Goal: Navigation & Orientation: Understand site structure

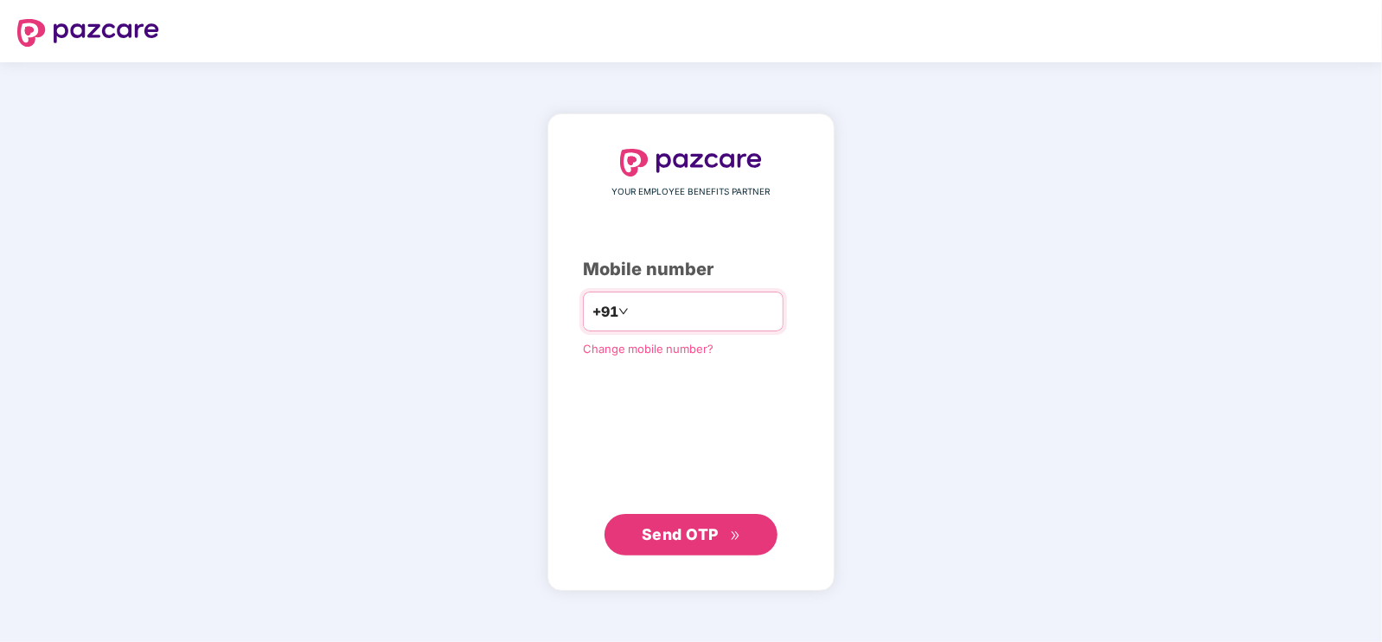
type input "**********"
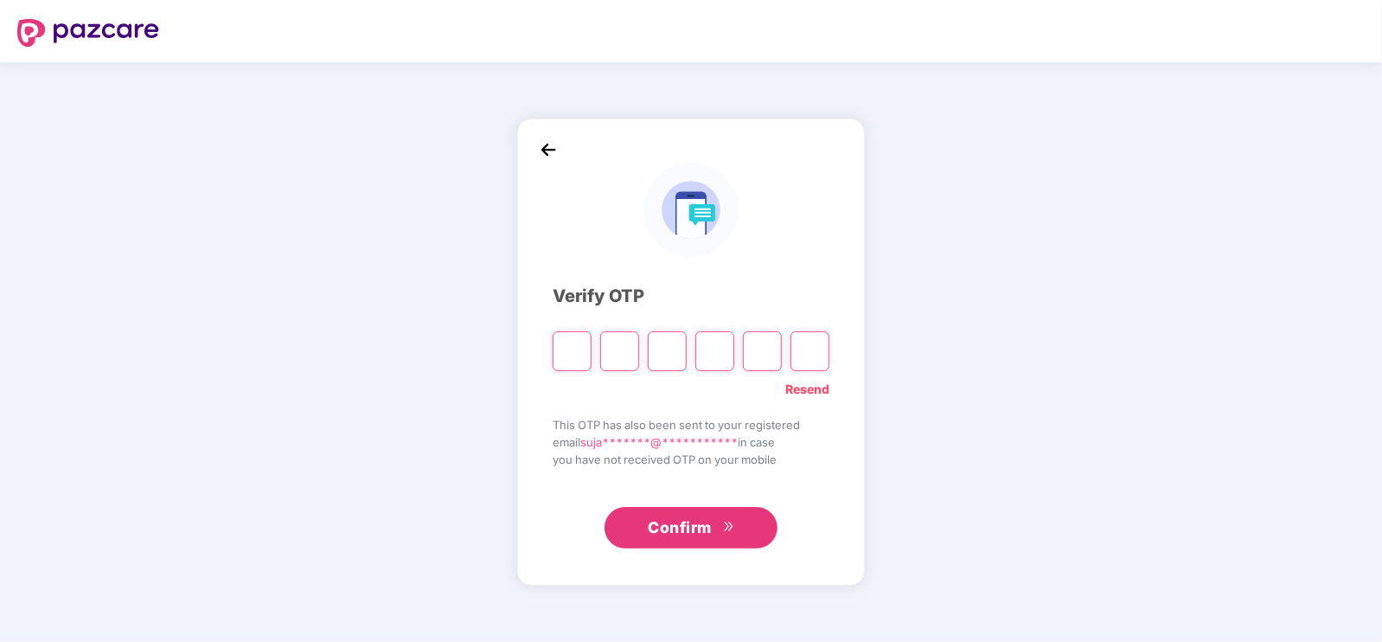
type input "*"
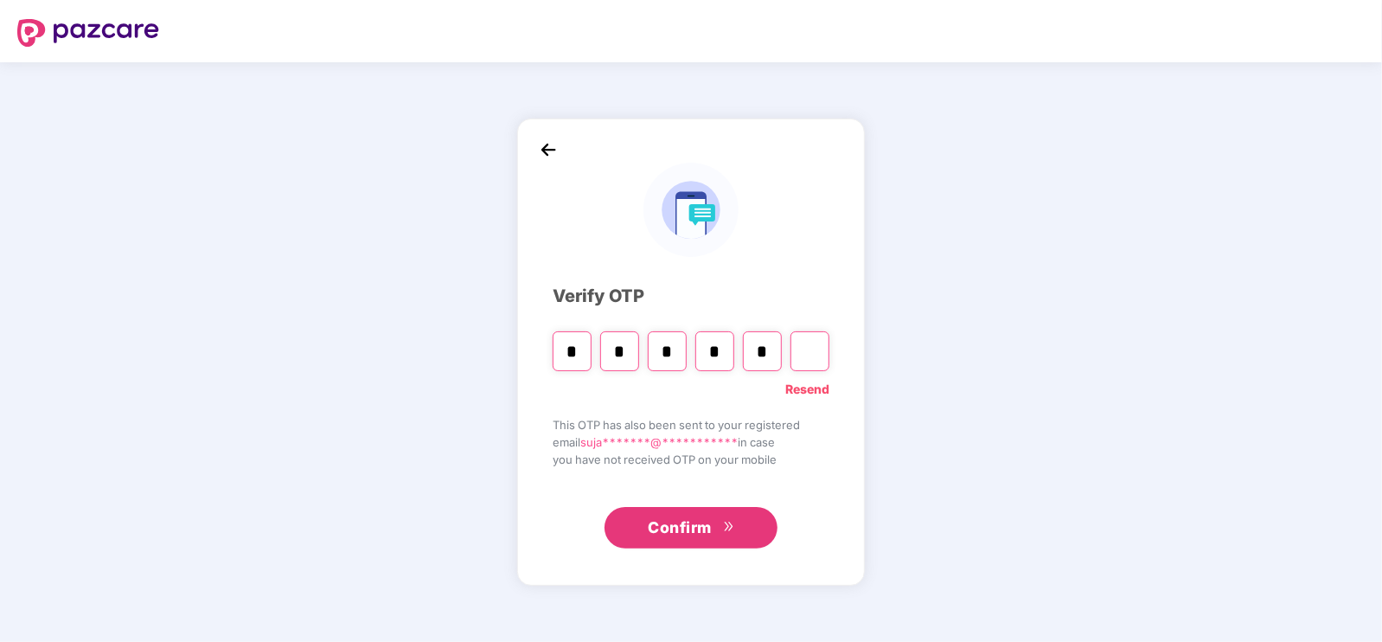
type input "*"
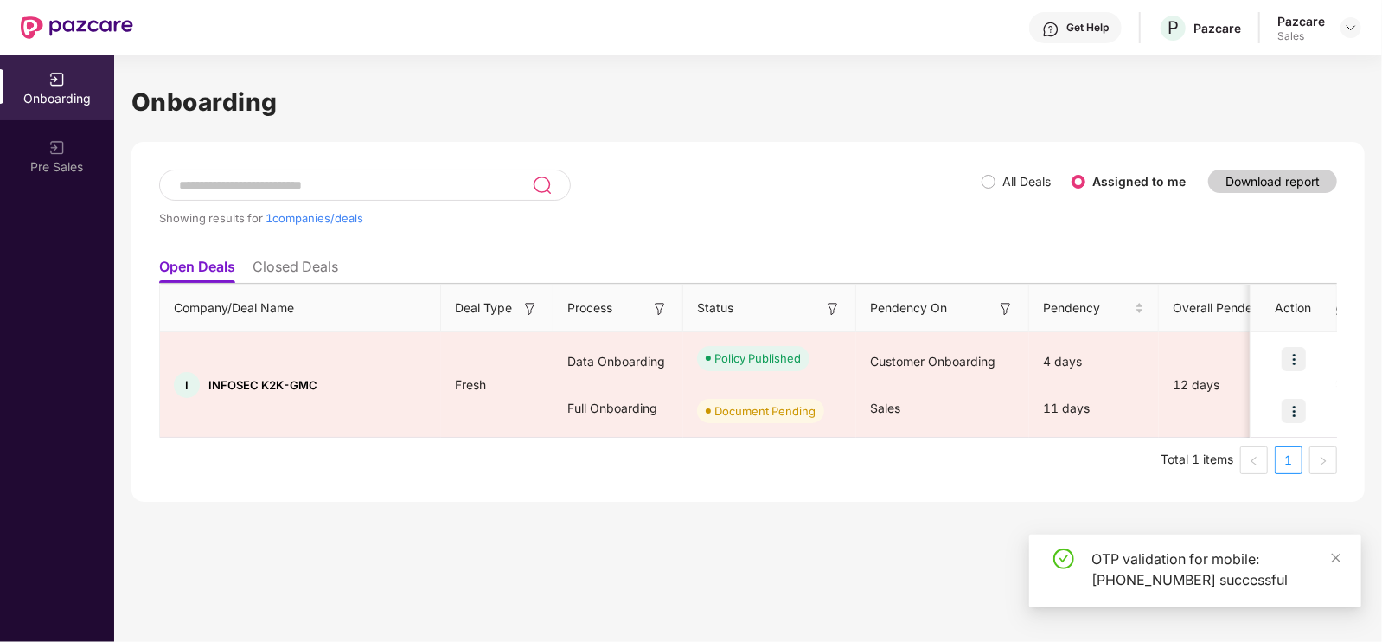
click at [1347, 15] on div "Pazcare Sales" at bounding box center [1319, 28] width 84 height 30
click at [1350, 29] on img at bounding box center [1351, 28] width 14 height 14
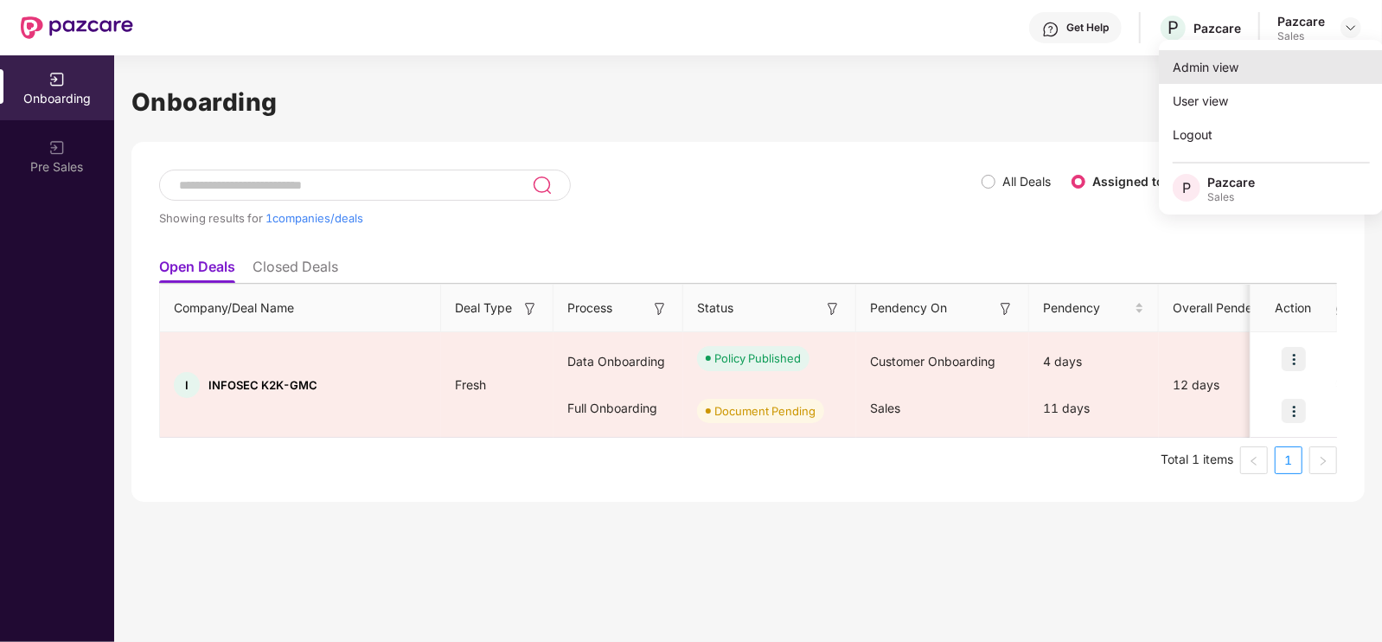
click at [1270, 71] on div "Admin view" at bounding box center [1271, 67] width 225 height 34
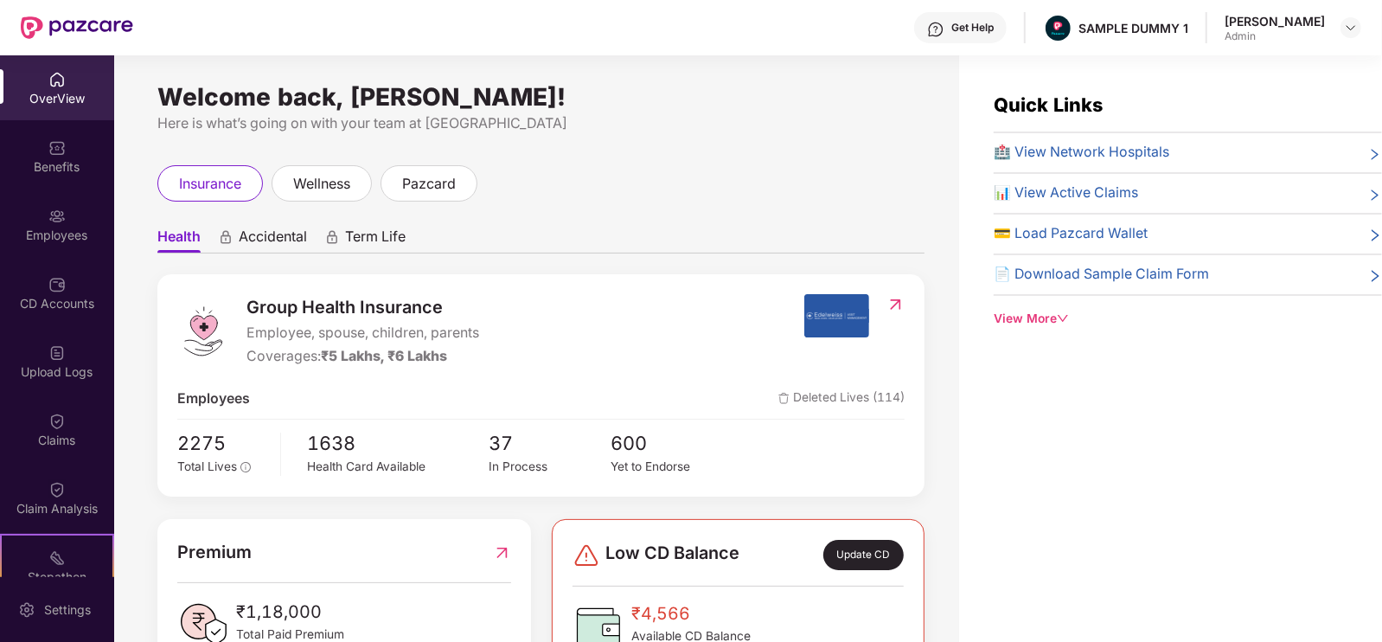
click at [480, 170] on div "insurance wellness pazcard" at bounding box center [540, 183] width 767 height 36
click at [318, 185] on span "wellness" at bounding box center [321, 184] width 57 height 22
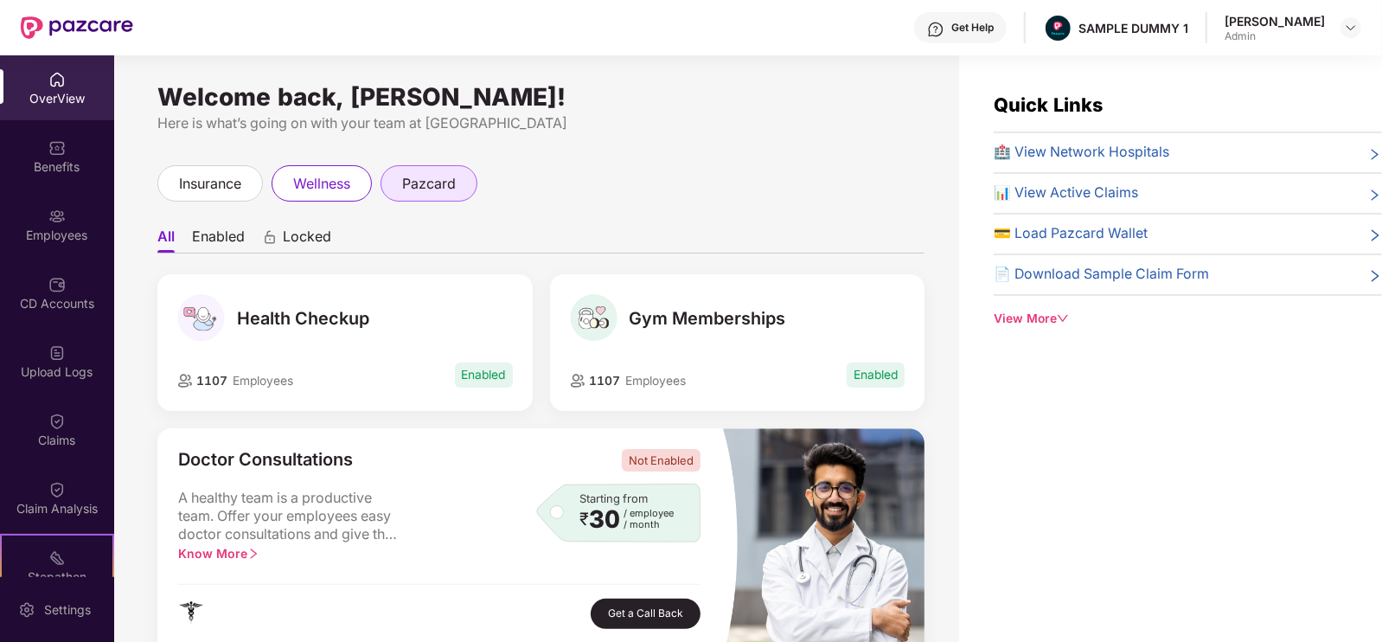
click at [410, 186] on span "pazcard" at bounding box center [429, 184] width 54 height 22
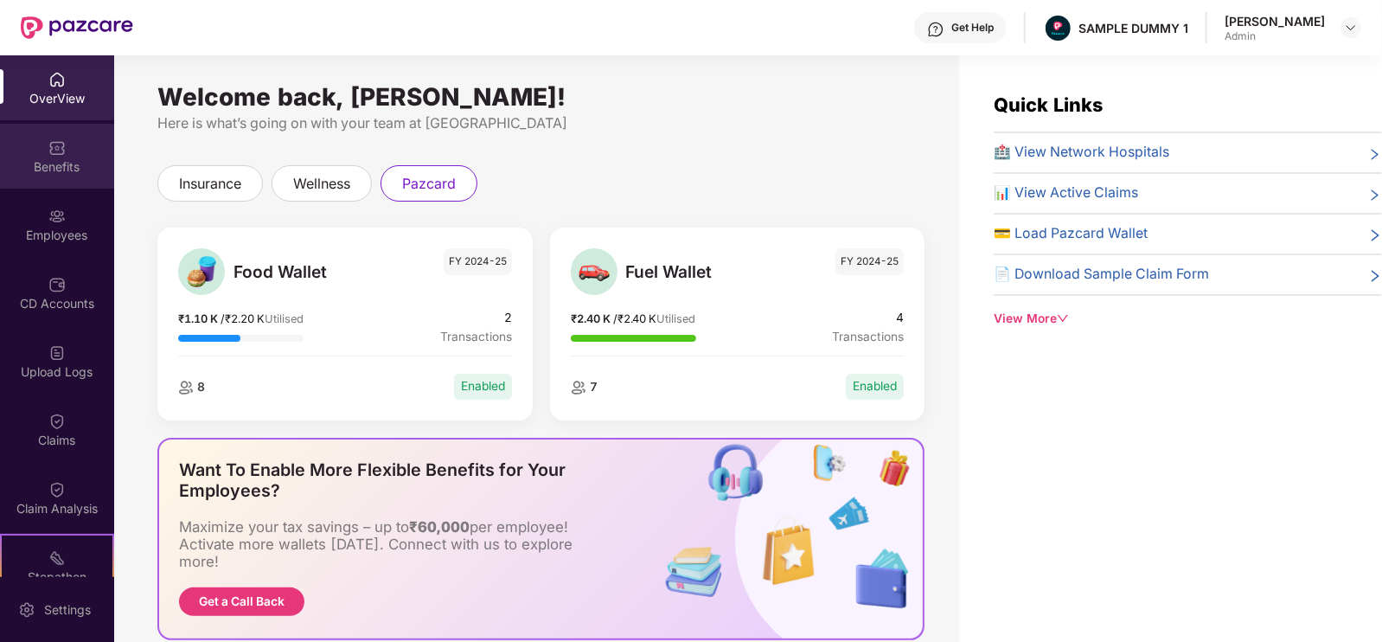
click at [71, 159] on div "Benefits" at bounding box center [57, 166] width 114 height 17
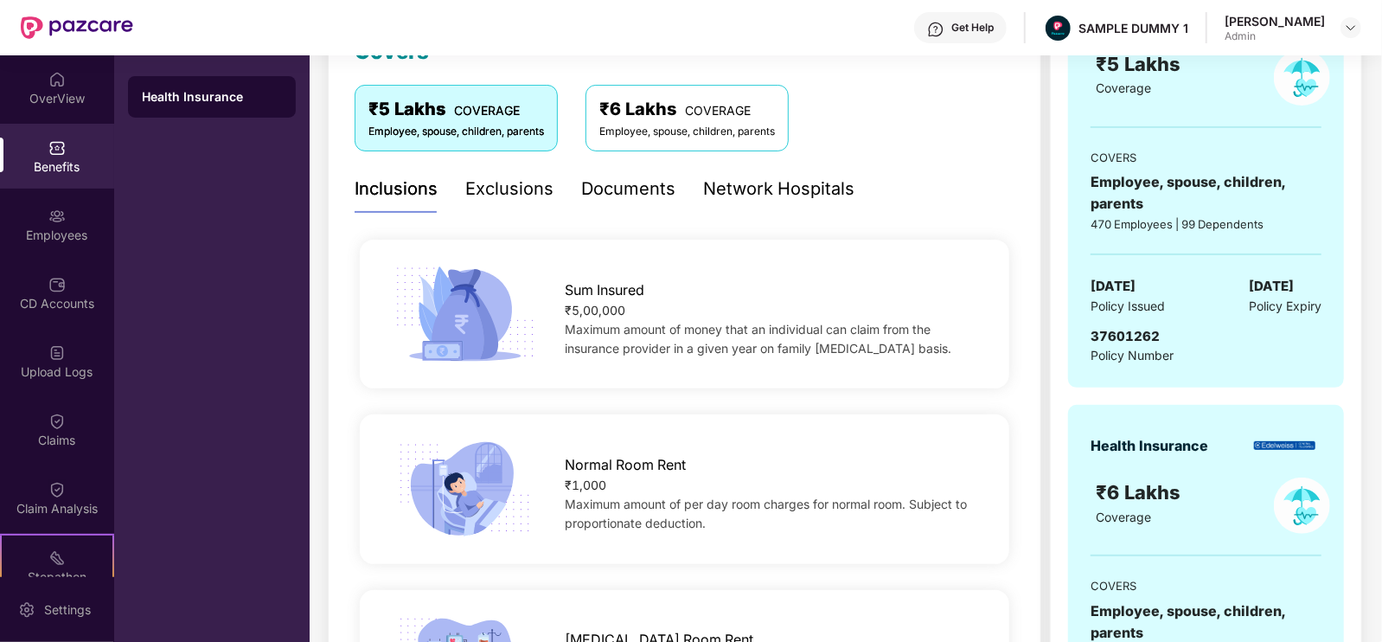
scroll to position [157, 0]
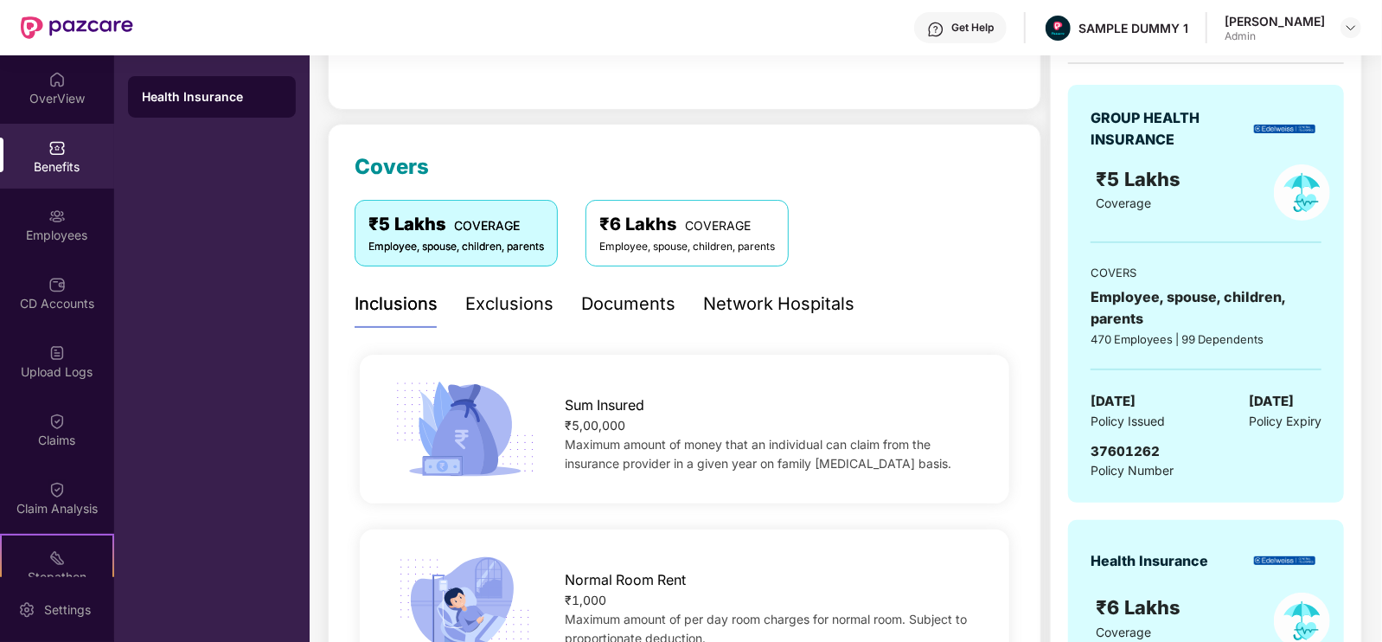
click at [463, 305] on div "Inclusions Exclusions Documents Network Hospitals" at bounding box center [605, 304] width 500 height 48
click at [483, 308] on div "Exclusions" at bounding box center [509, 304] width 88 height 27
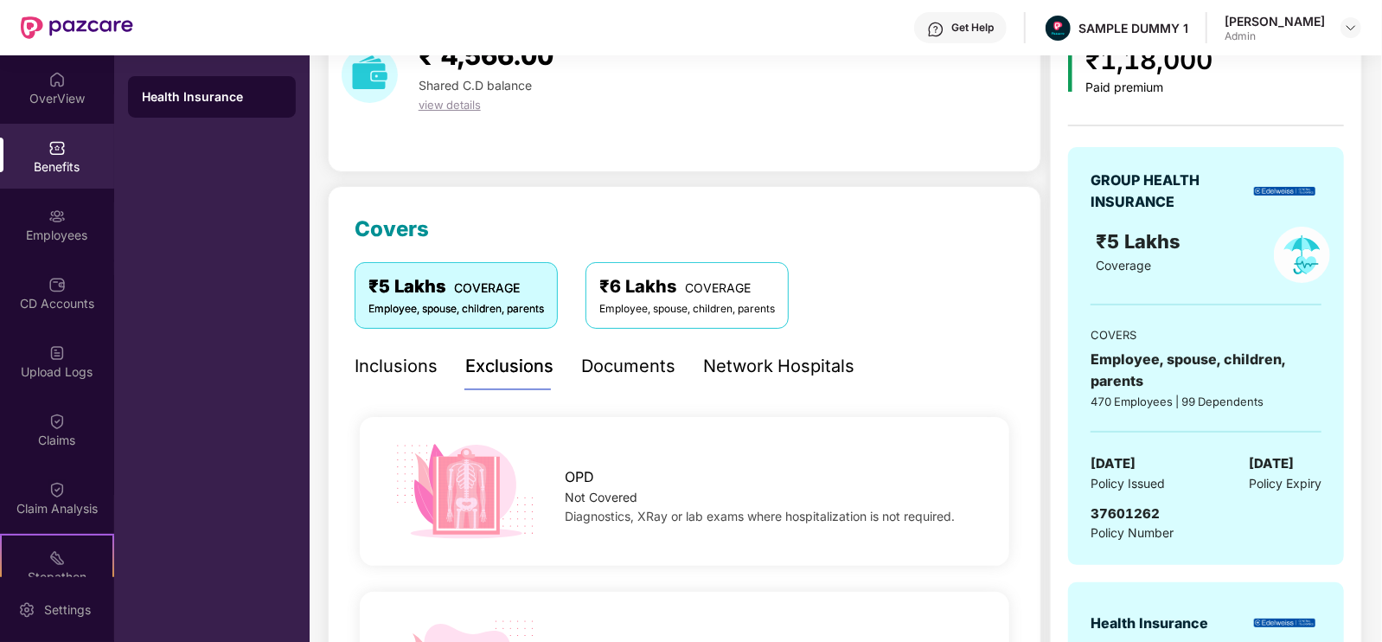
scroll to position [90, 0]
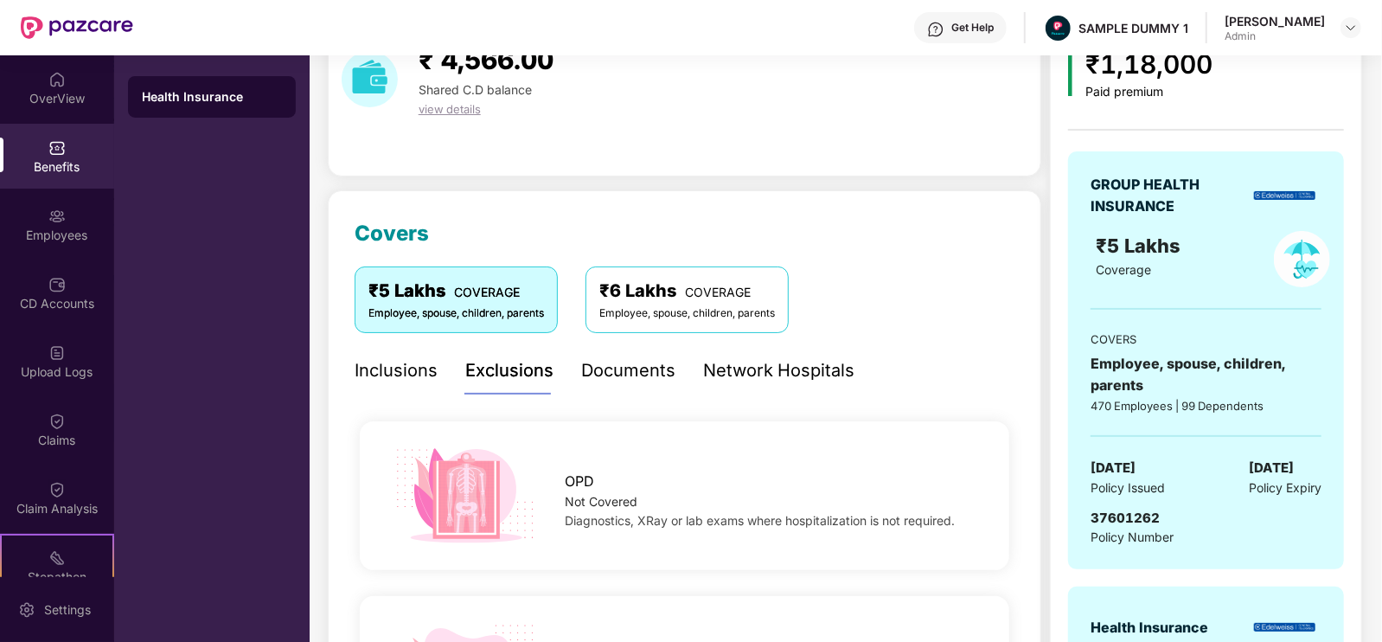
click at [649, 361] on div "Documents" at bounding box center [628, 370] width 94 height 27
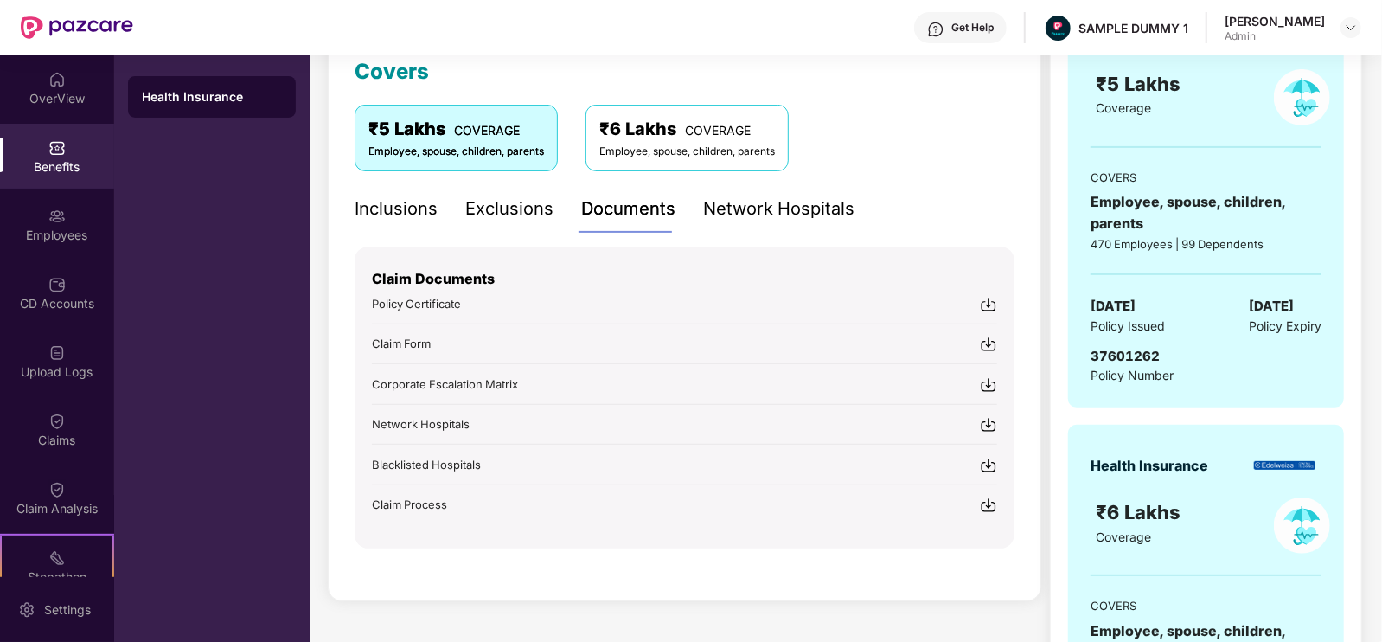
scroll to position [259, 0]
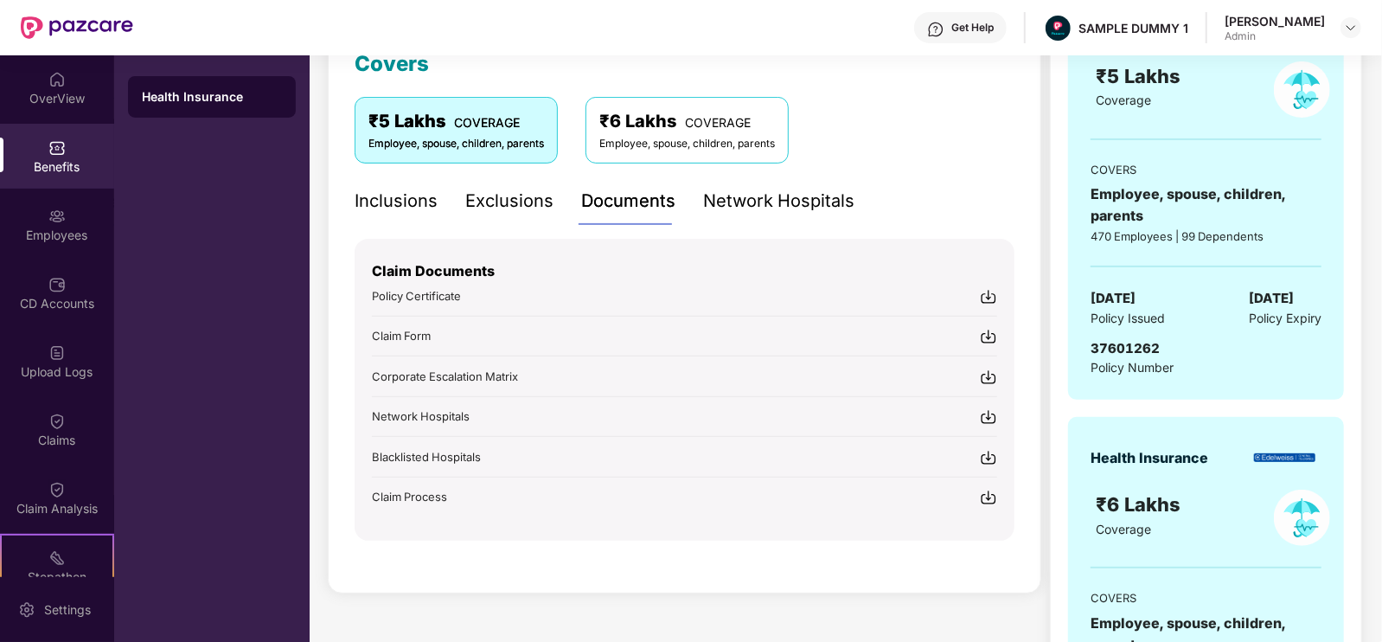
click at [757, 205] on div "Network Hospitals" at bounding box center [778, 201] width 151 height 27
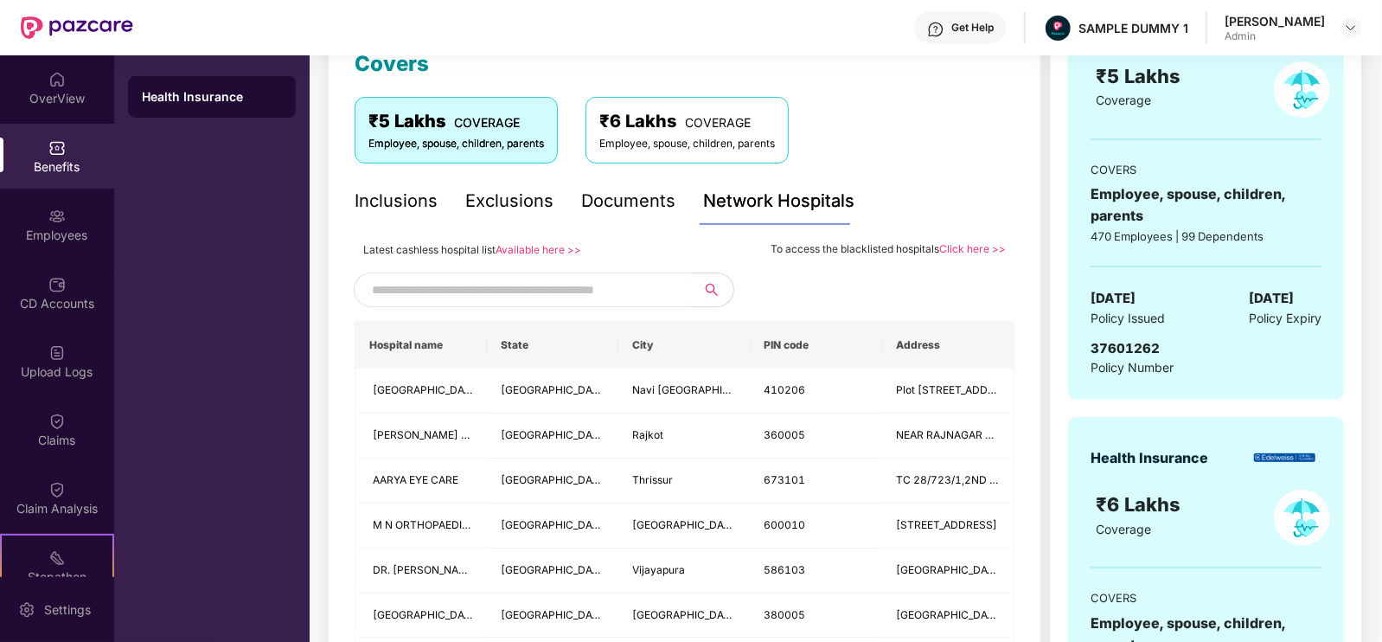
click at [648, 281] on input "text" at bounding box center [520, 290] width 296 height 26
type input "******"
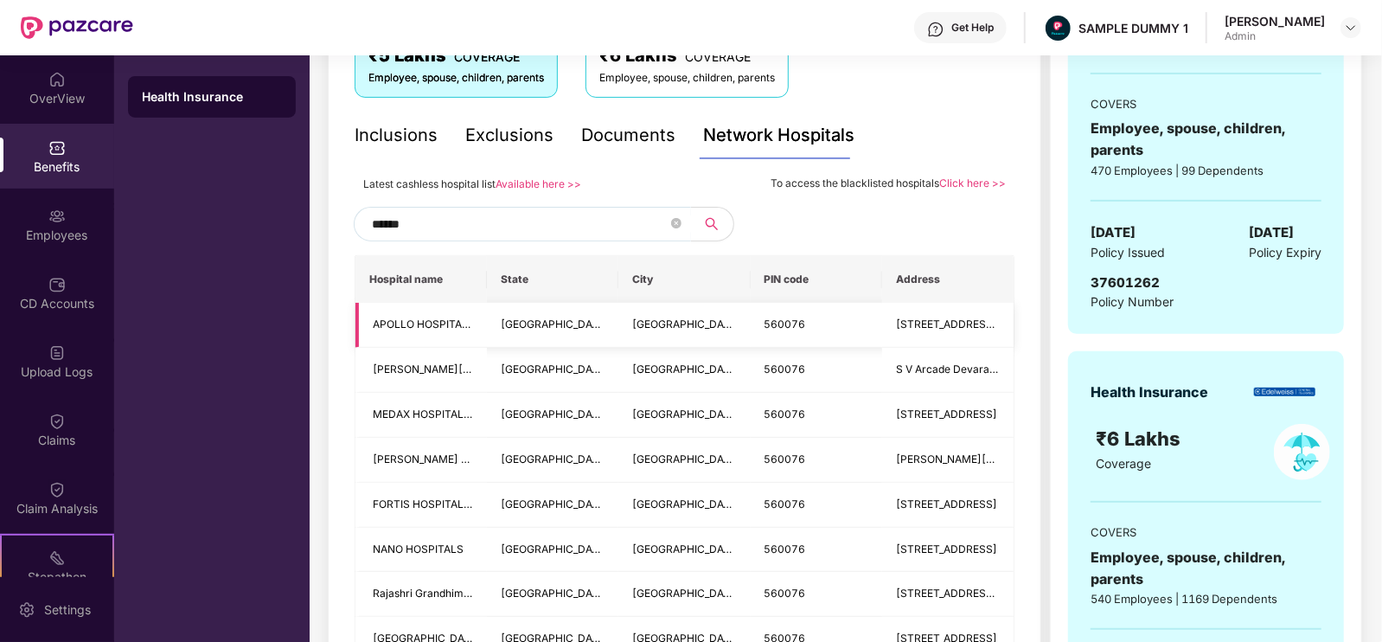
scroll to position [280, 0]
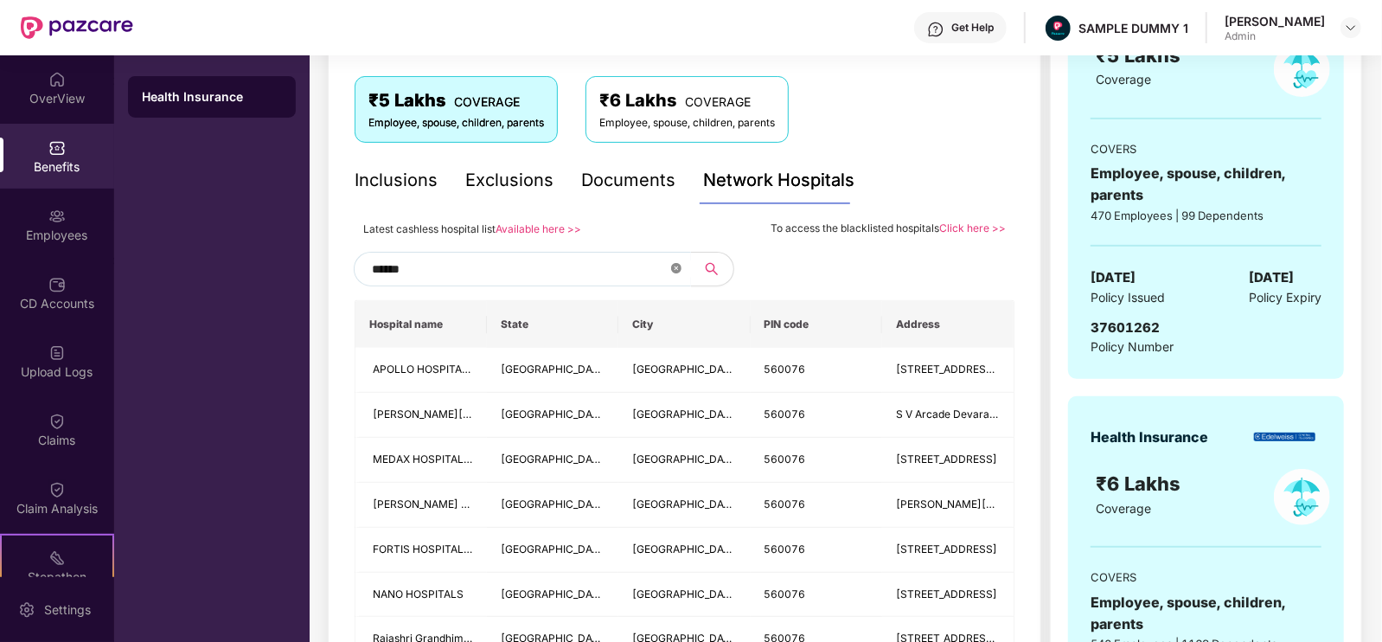
click at [671, 266] on icon "close-circle" at bounding box center [676, 268] width 10 height 10
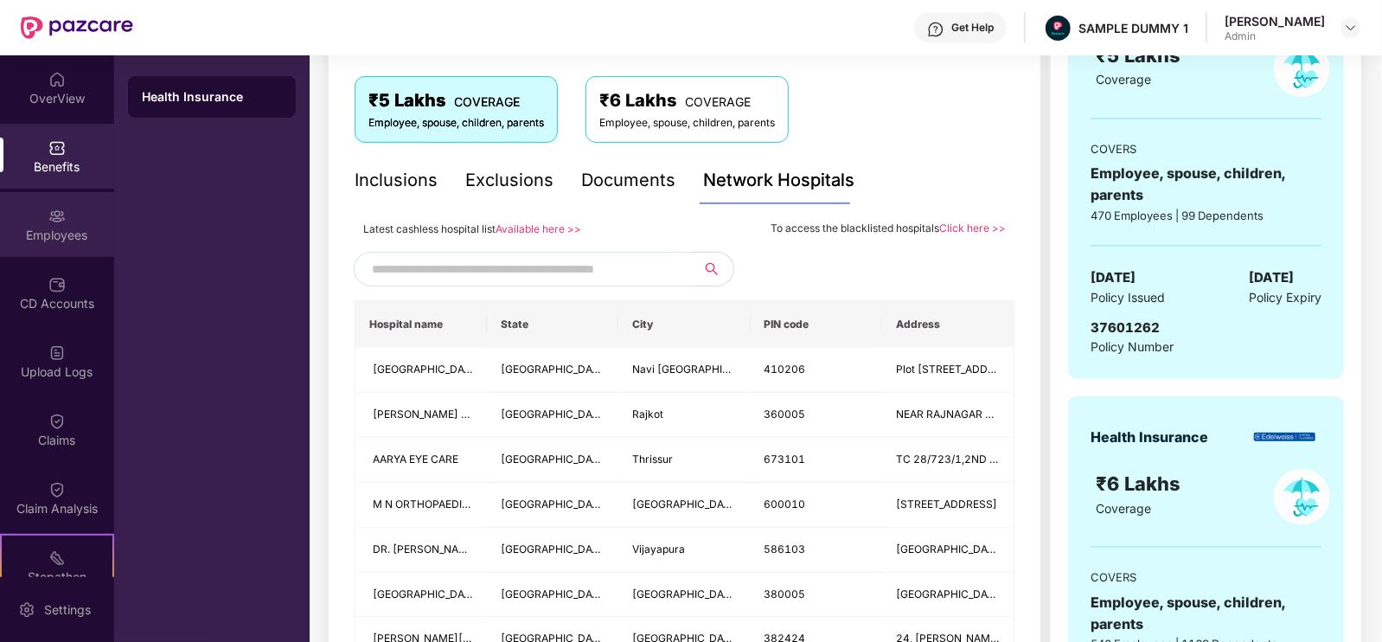
click at [75, 243] on div "Employees" at bounding box center [57, 235] width 114 height 17
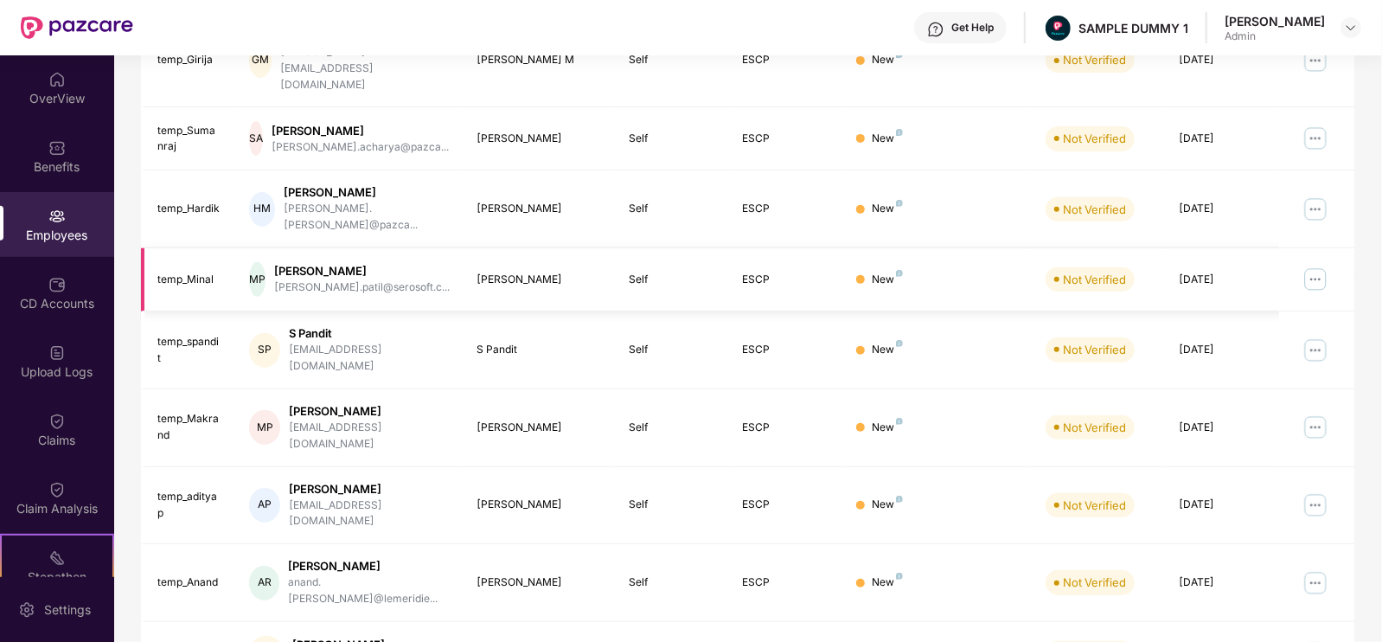
scroll to position [0, 0]
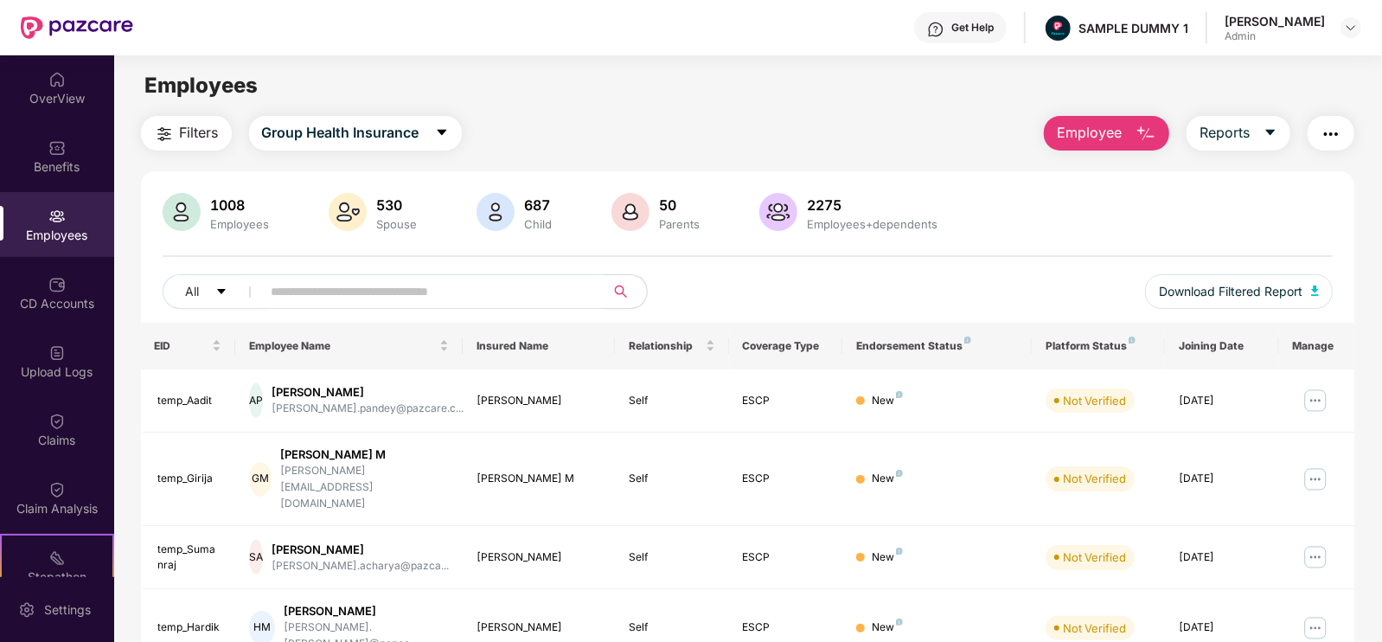
click at [1091, 136] on span "Employee" at bounding box center [1089, 133] width 65 height 22
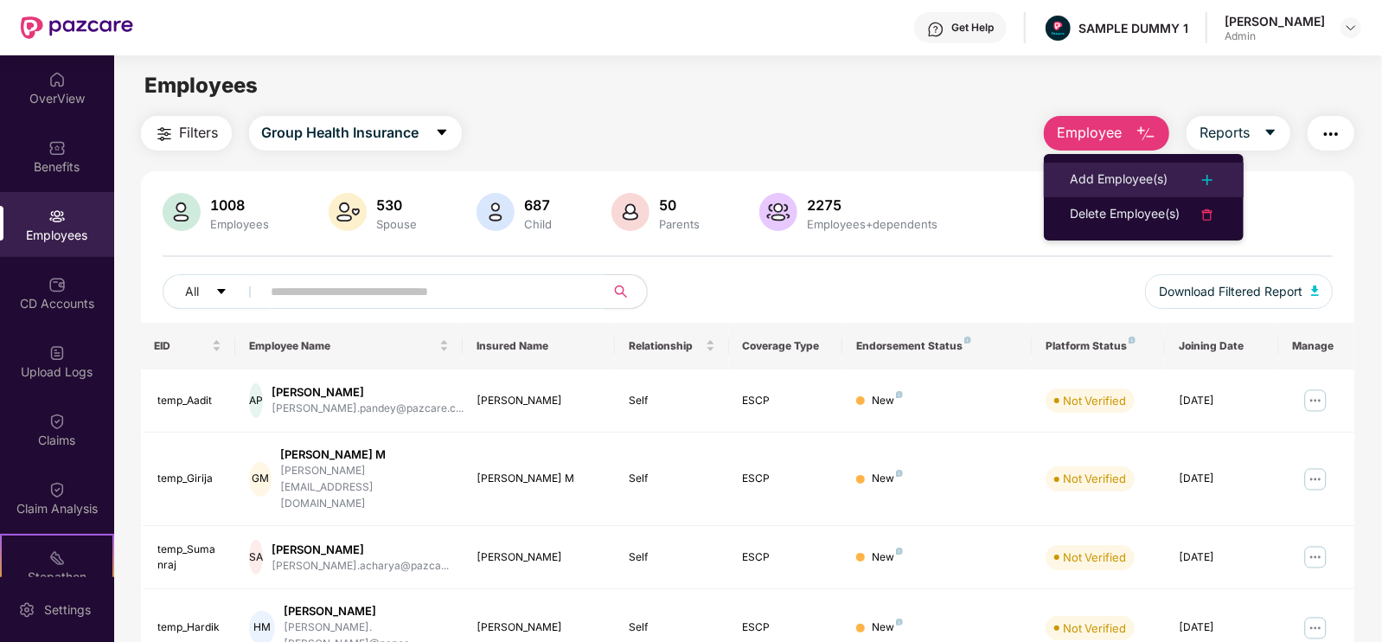
click at [1107, 171] on div "Add Employee(s)" at bounding box center [1119, 180] width 98 height 21
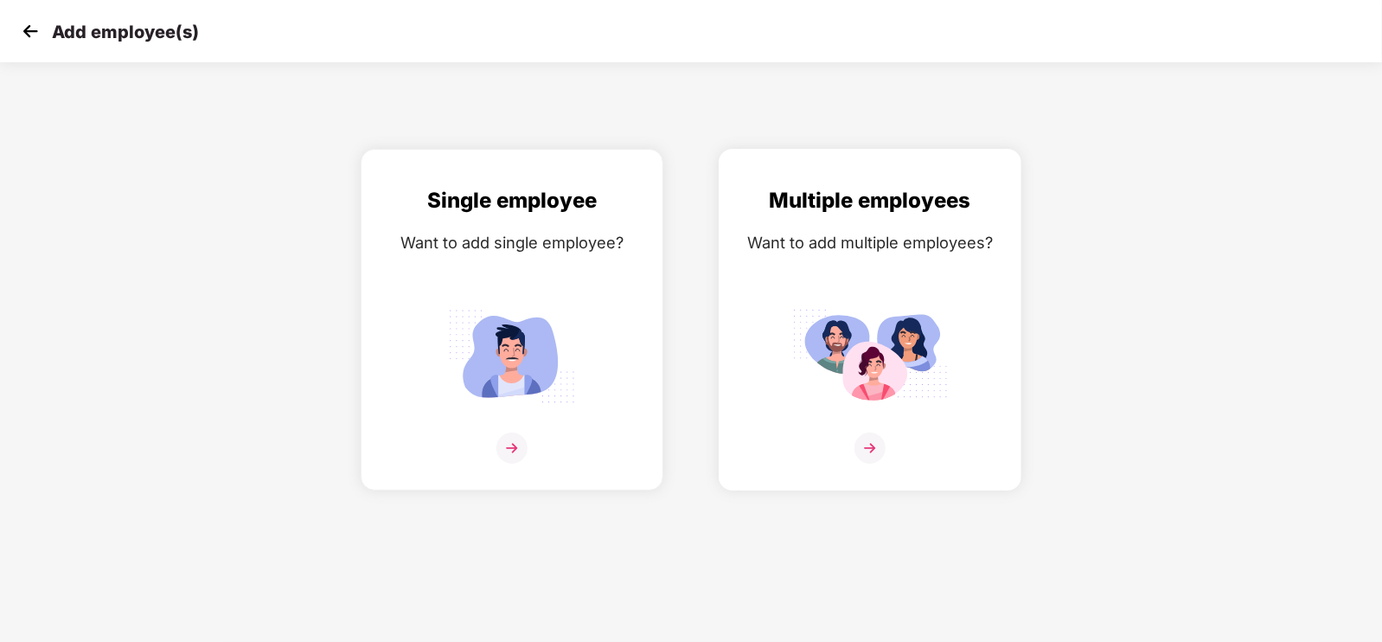
click at [792, 374] on img at bounding box center [870, 356] width 156 height 108
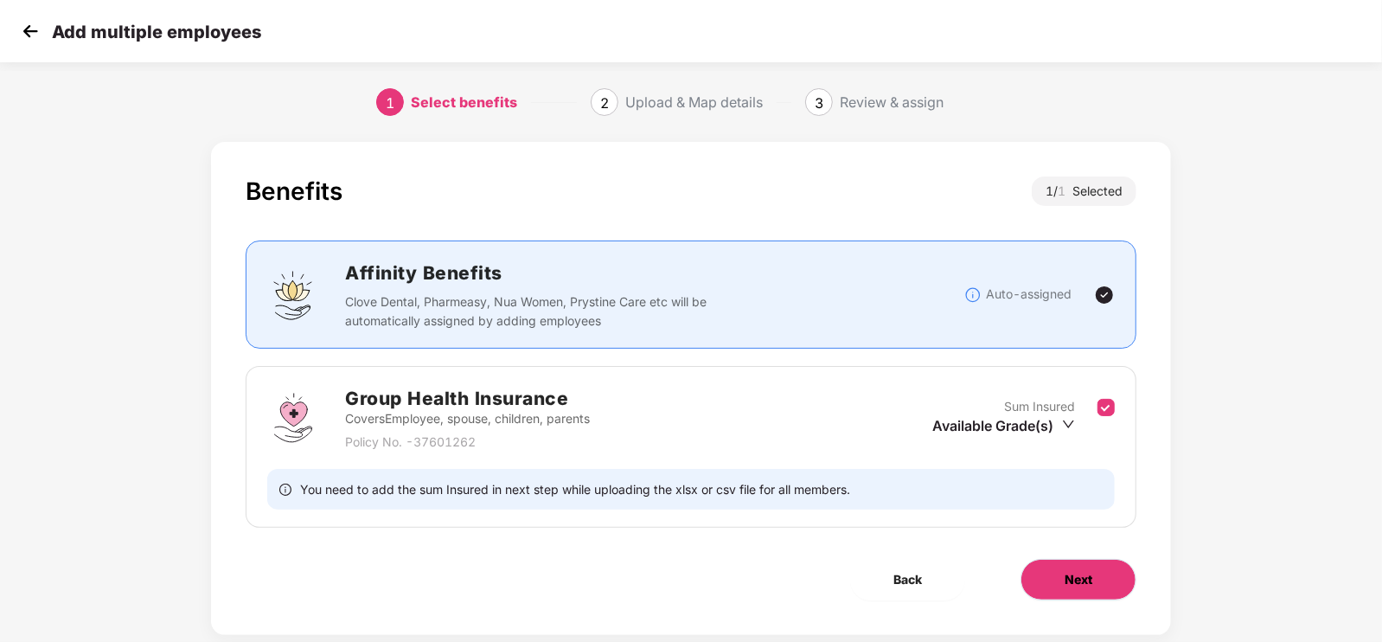
click at [1047, 577] on button "Next" at bounding box center [1079, 580] width 116 height 42
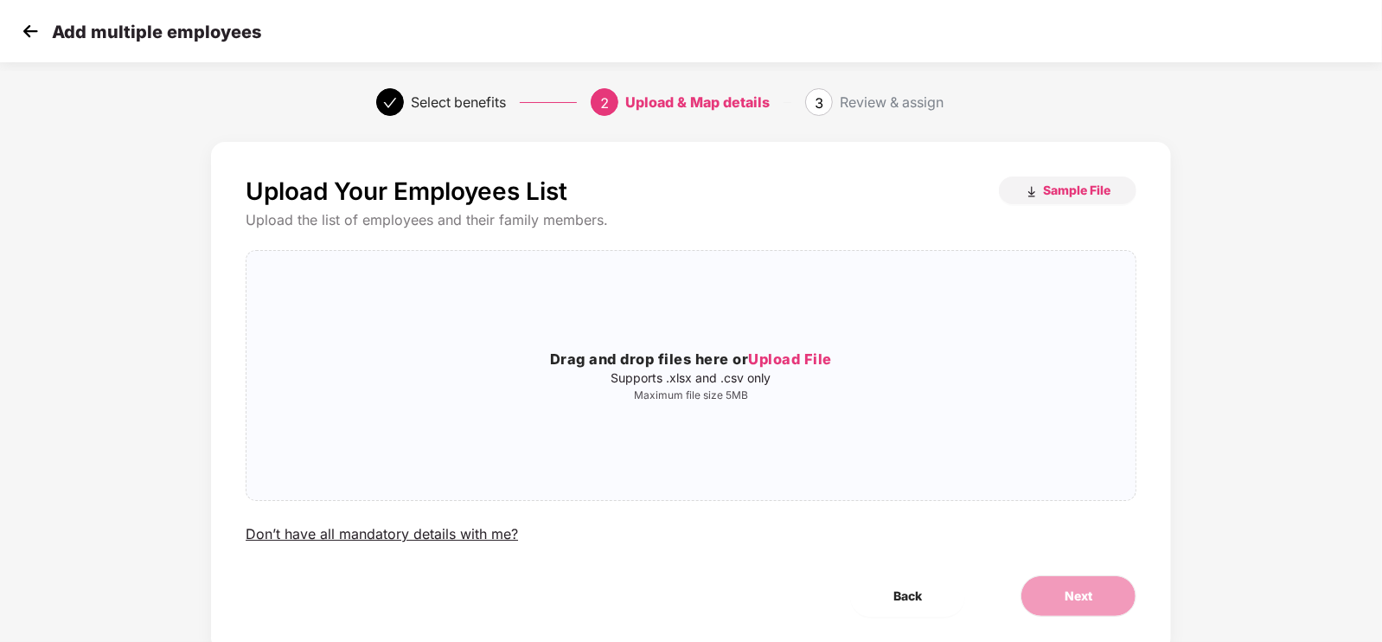
click at [26, 28] on img at bounding box center [30, 31] width 26 height 26
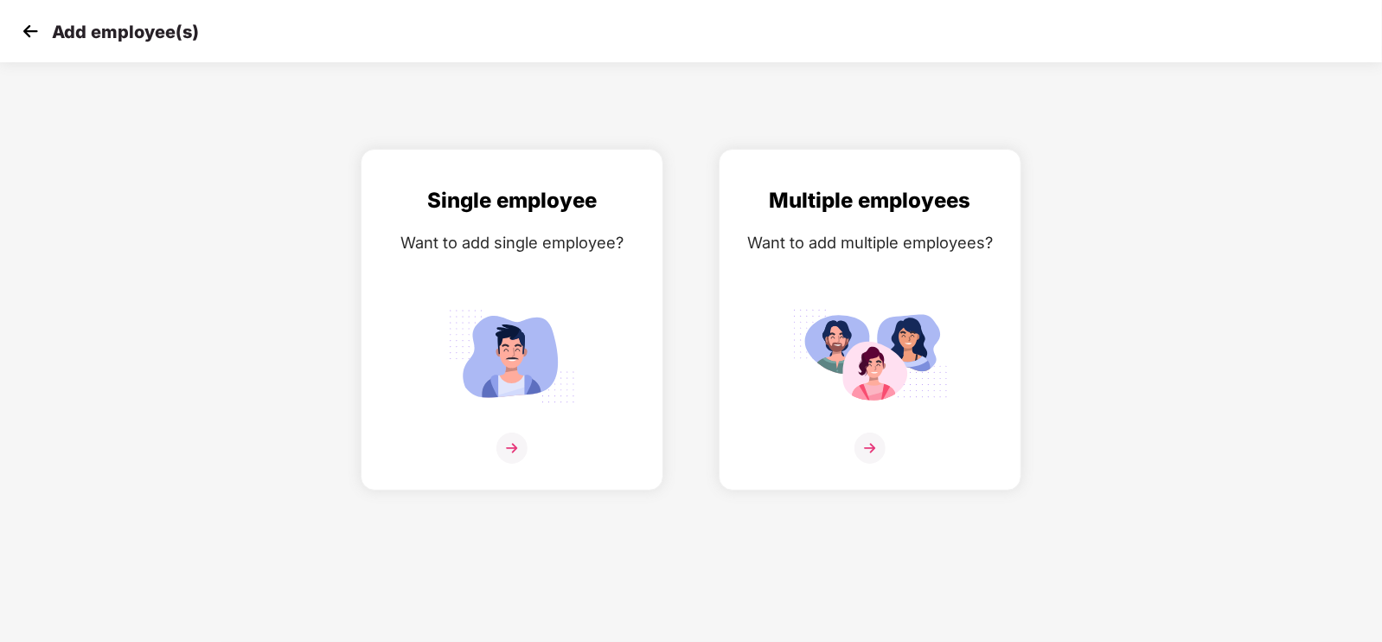
click at [26, 28] on img at bounding box center [30, 31] width 26 height 26
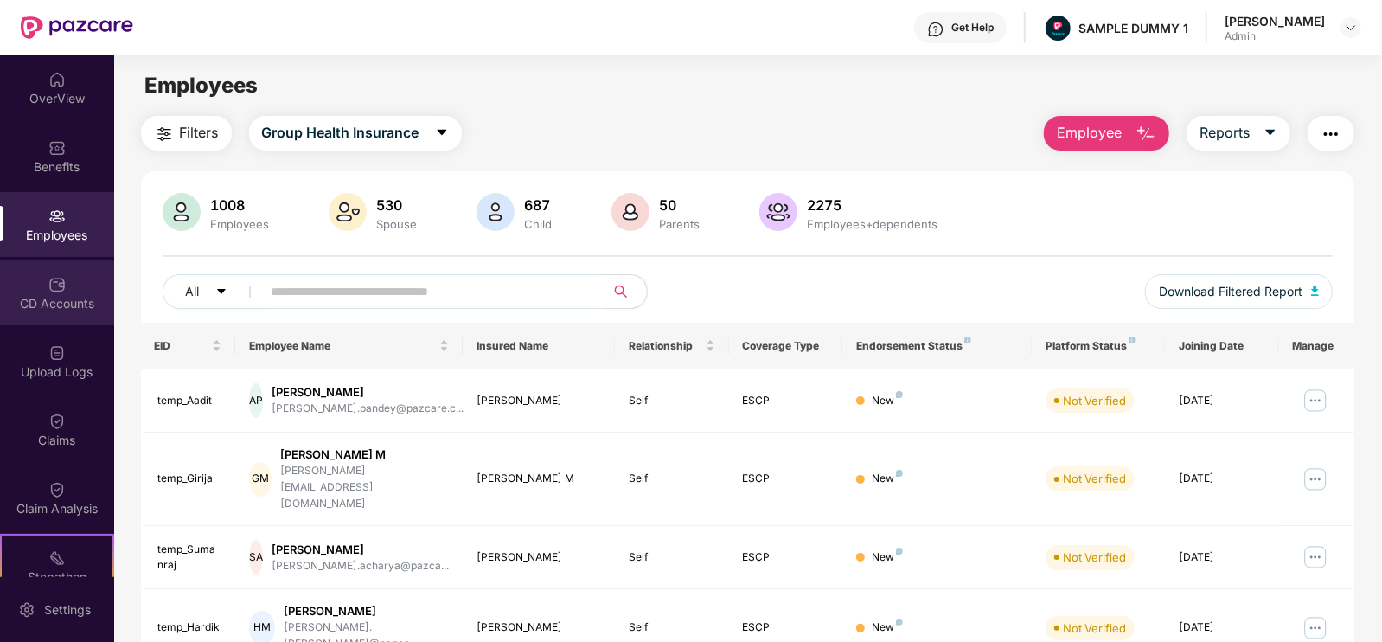
click at [79, 300] on div "CD Accounts" at bounding box center [57, 303] width 114 height 17
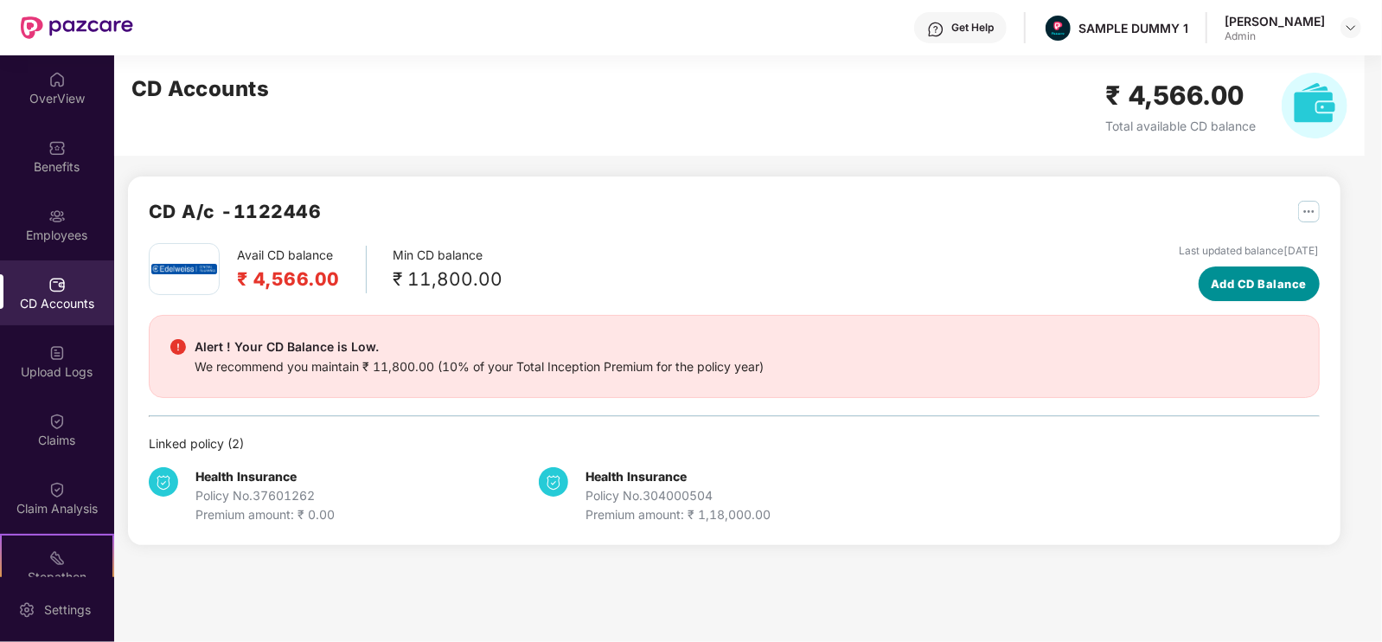
click at [1211, 276] on span "Add CD Balance" at bounding box center [1259, 283] width 96 height 17
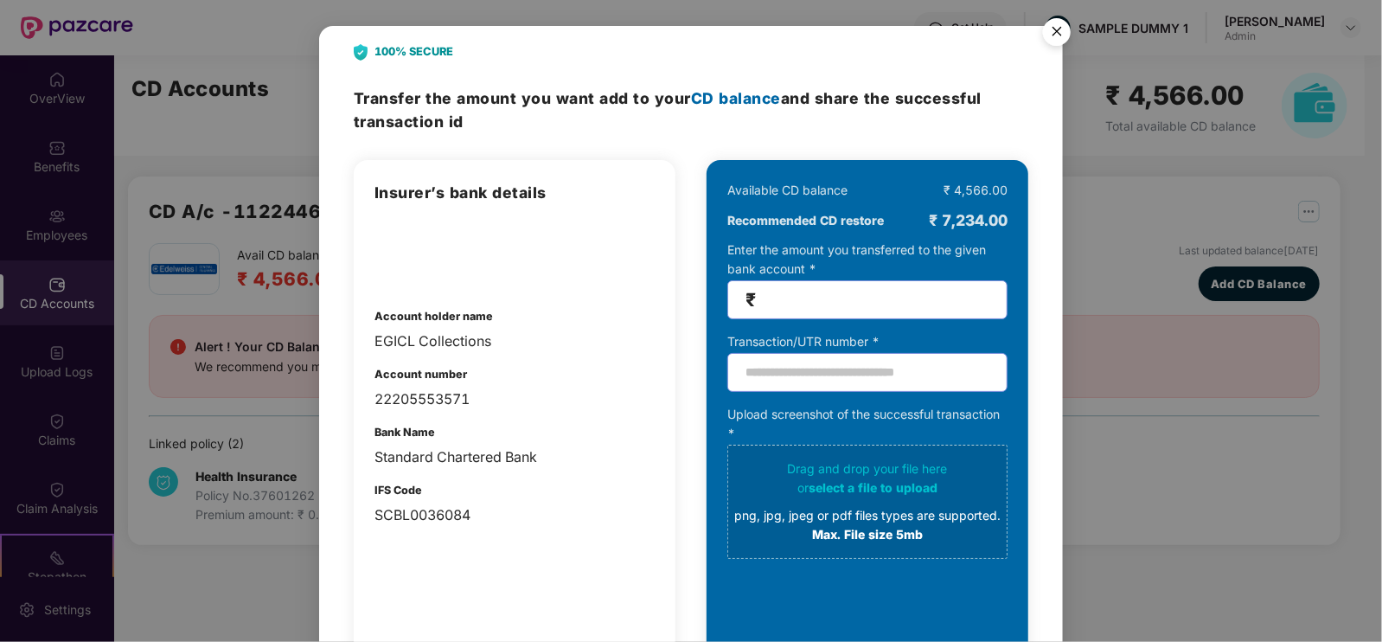
click at [1059, 15] on img "Close" at bounding box center [1057, 34] width 48 height 48
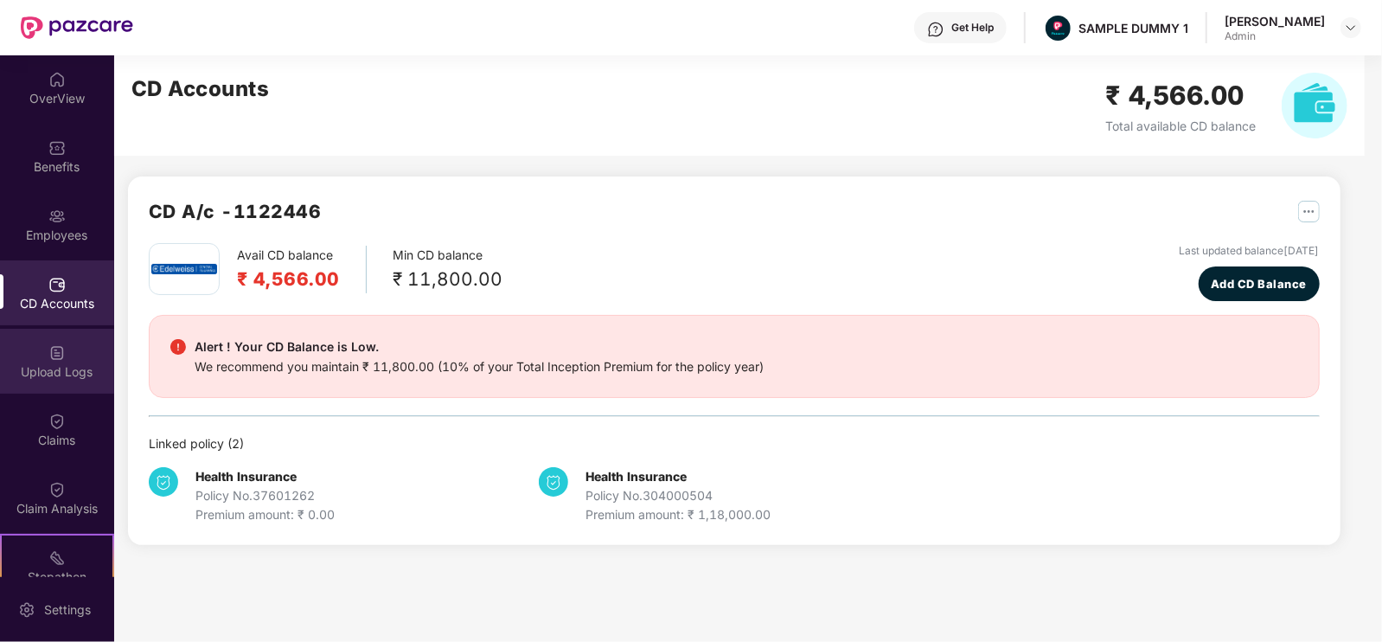
click at [48, 378] on div "Upload Logs" at bounding box center [57, 371] width 114 height 17
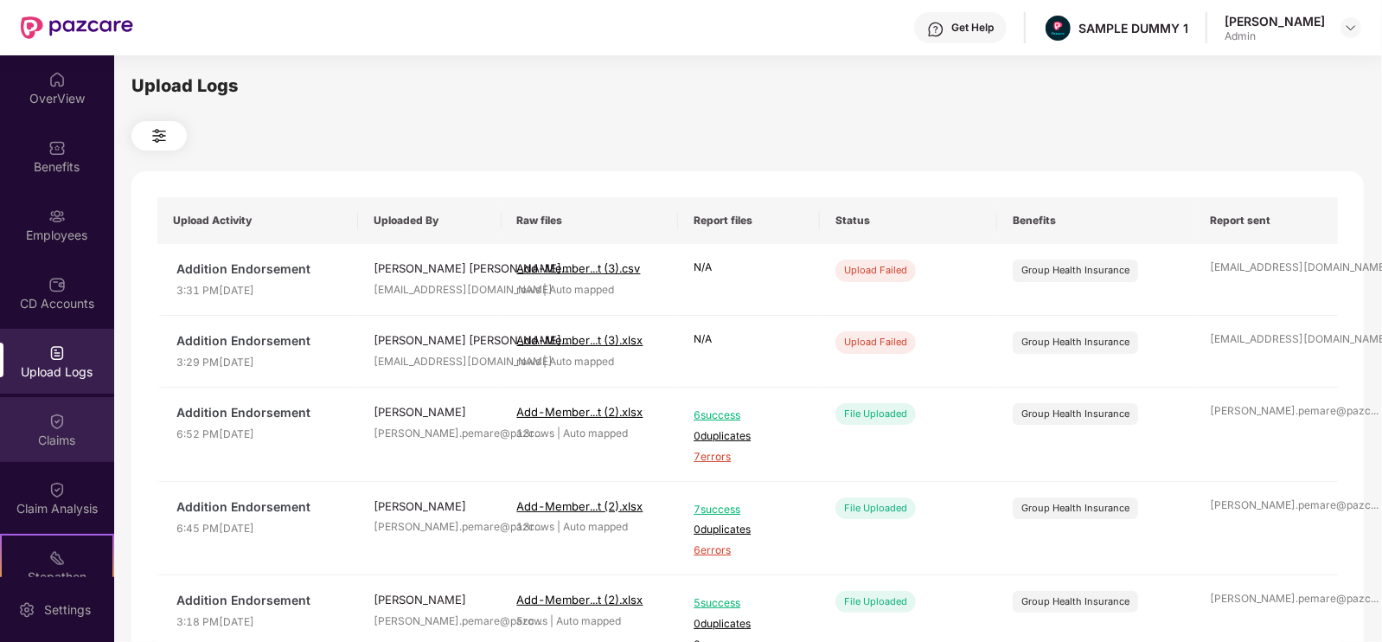
click at [88, 426] on div "Claims" at bounding box center [57, 429] width 114 height 65
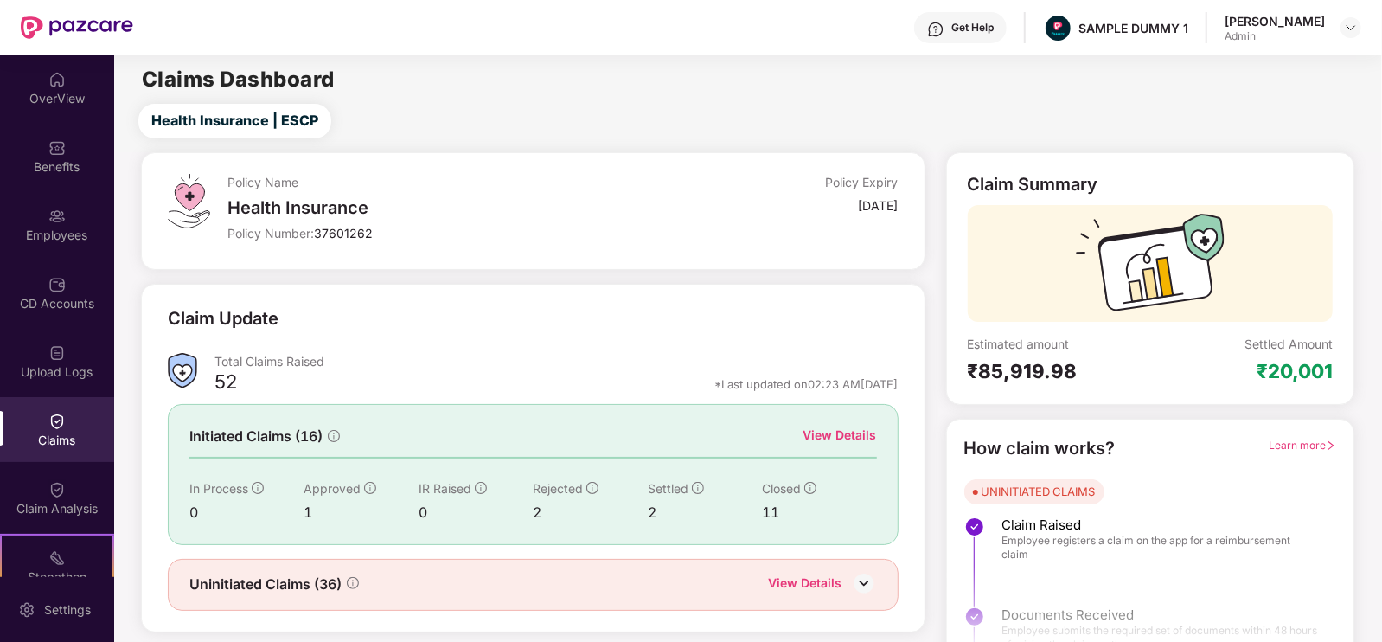
scroll to position [35, 0]
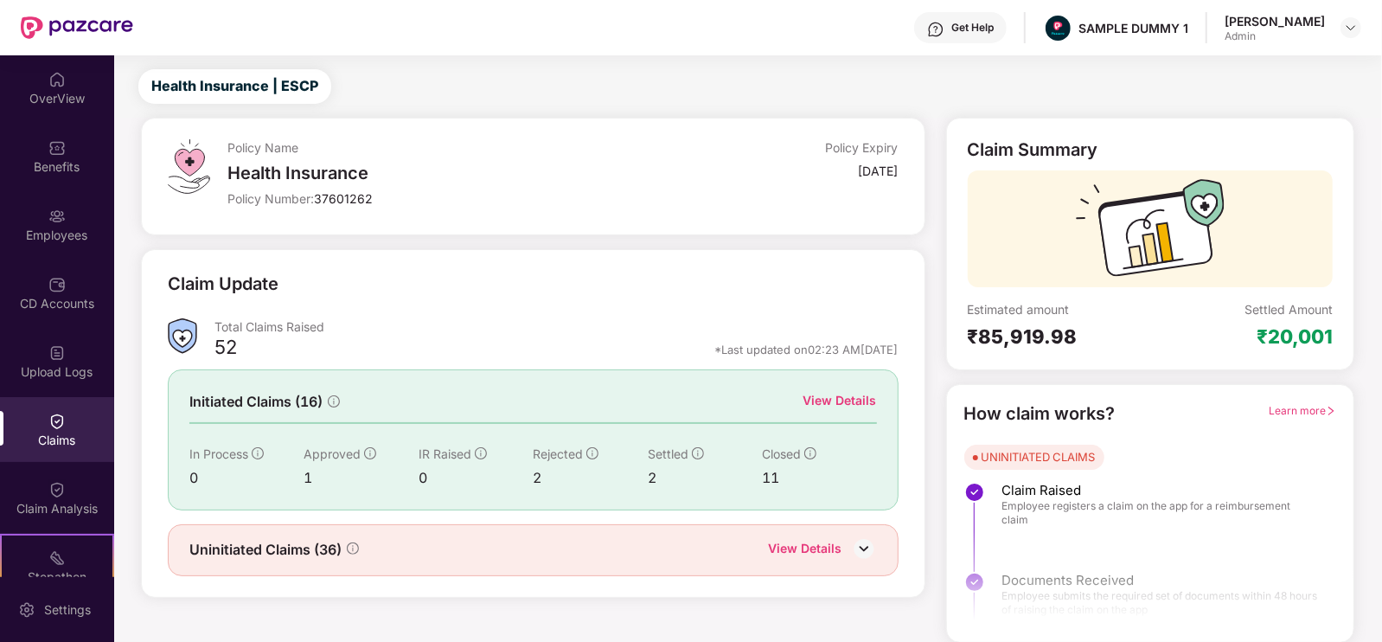
click at [823, 395] on div "View Details" at bounding box center [840, 400] width 74 height 19
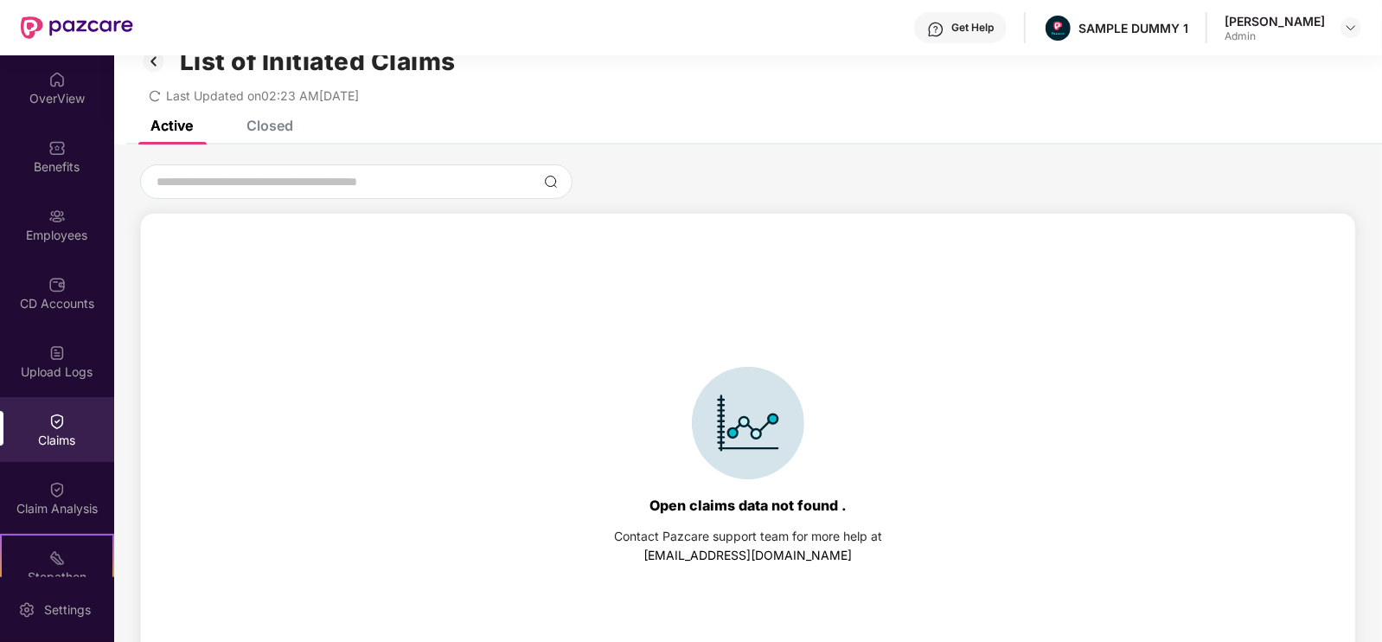
click at [282, 131] on div "Closed" at bounding box center [269, 125] width 47 height 17
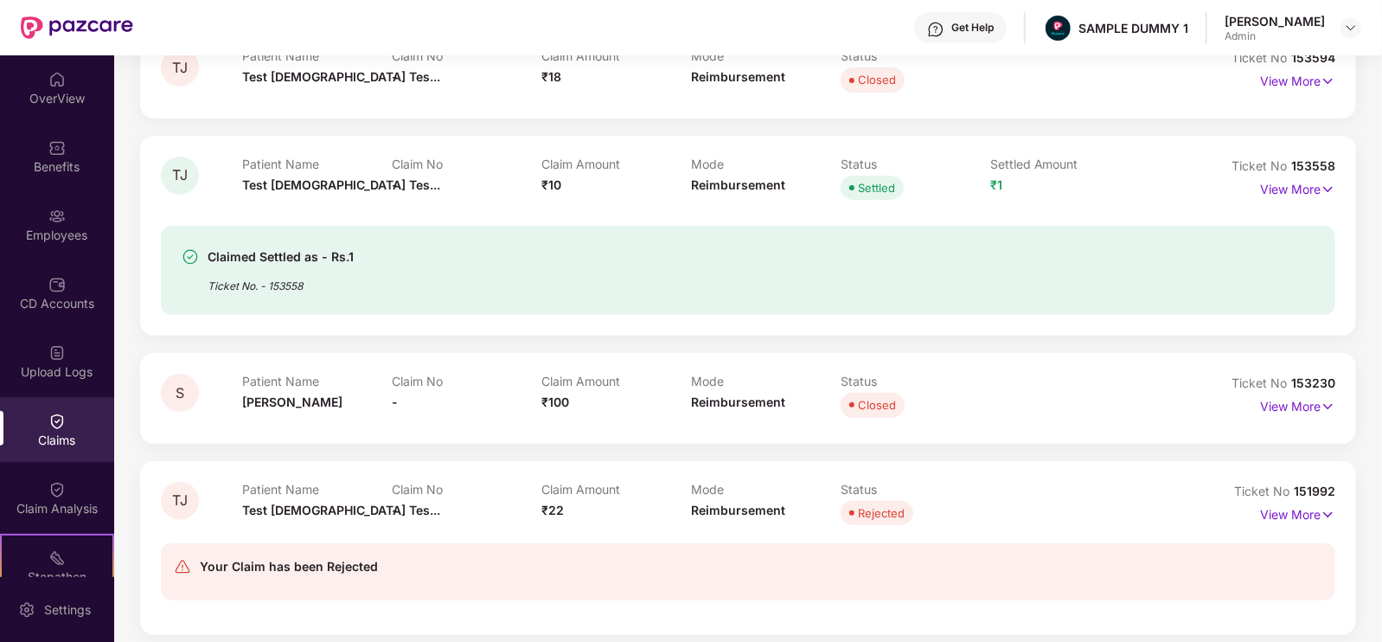
scroll to position [370, 0]
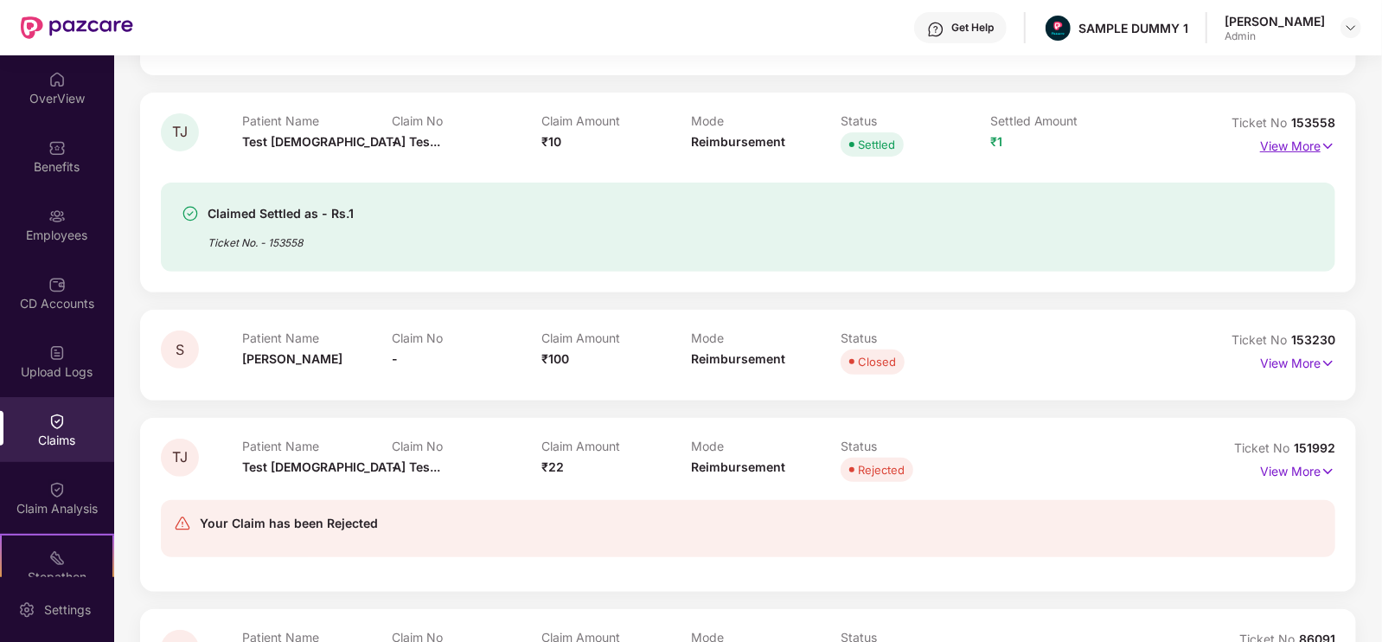
click at [1310, 143] on p "View More" at bounding box center [1297, 143] width 75 height 23
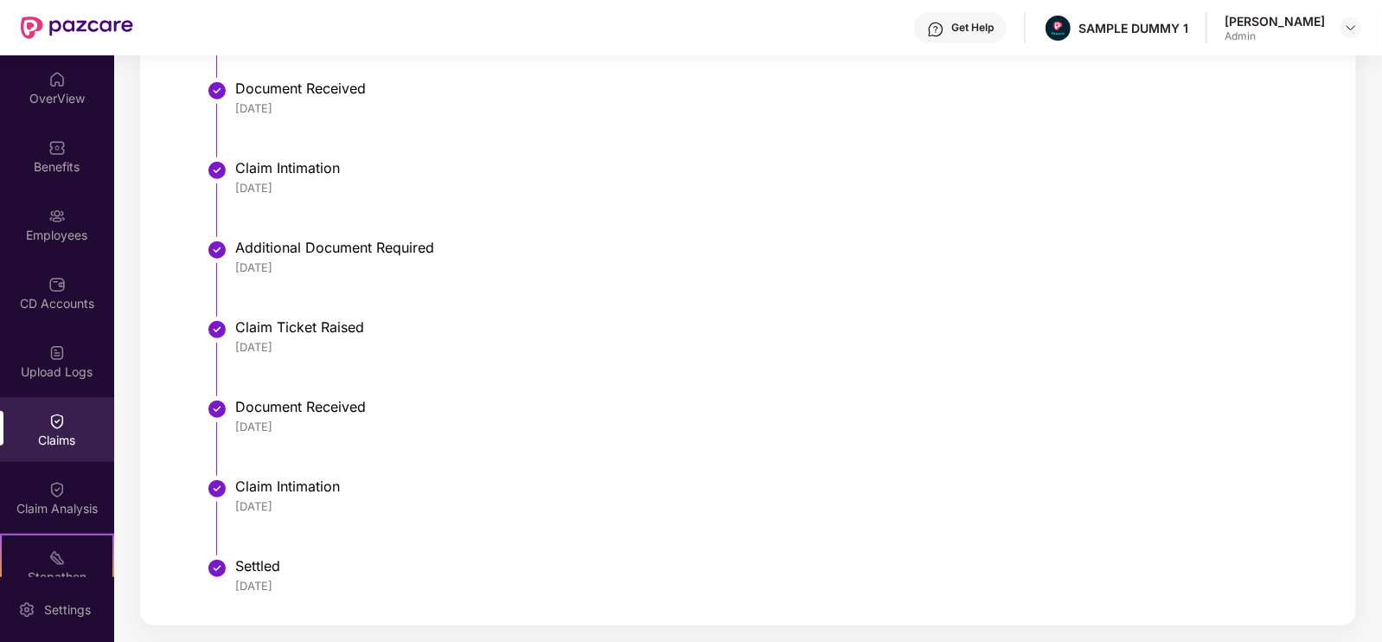
scroll to position [992, 0]
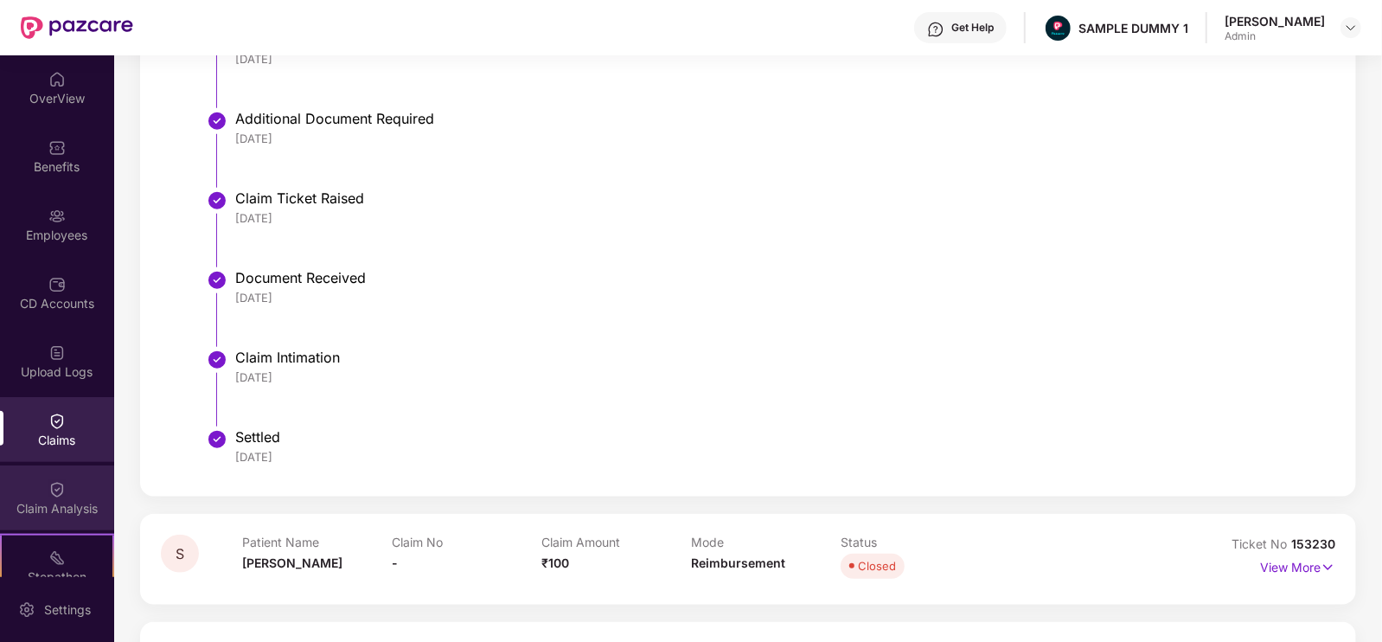
click at [81, 480] on div "Claim Analysis" at bounding box center [57, 497] width 114 height 65
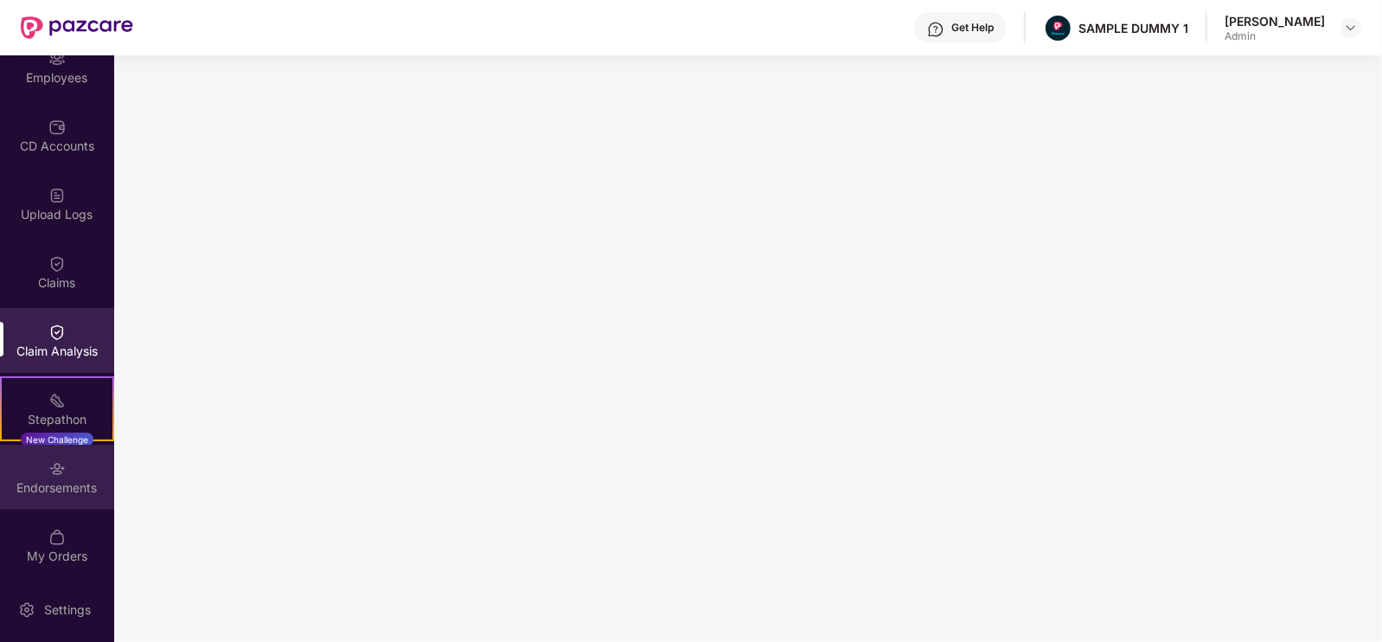
scroll to position [230, 0]
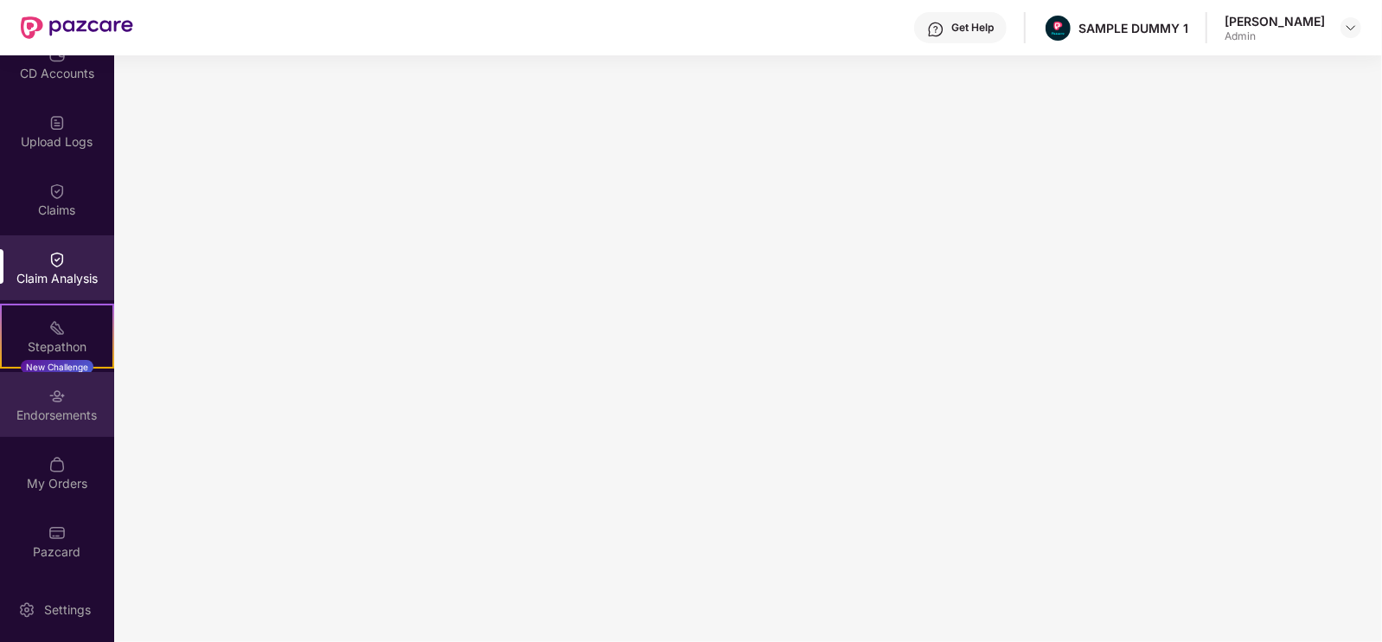
click at [38, 475] on div "My Orders" at bounding box center [57, 483] width 114 height 17
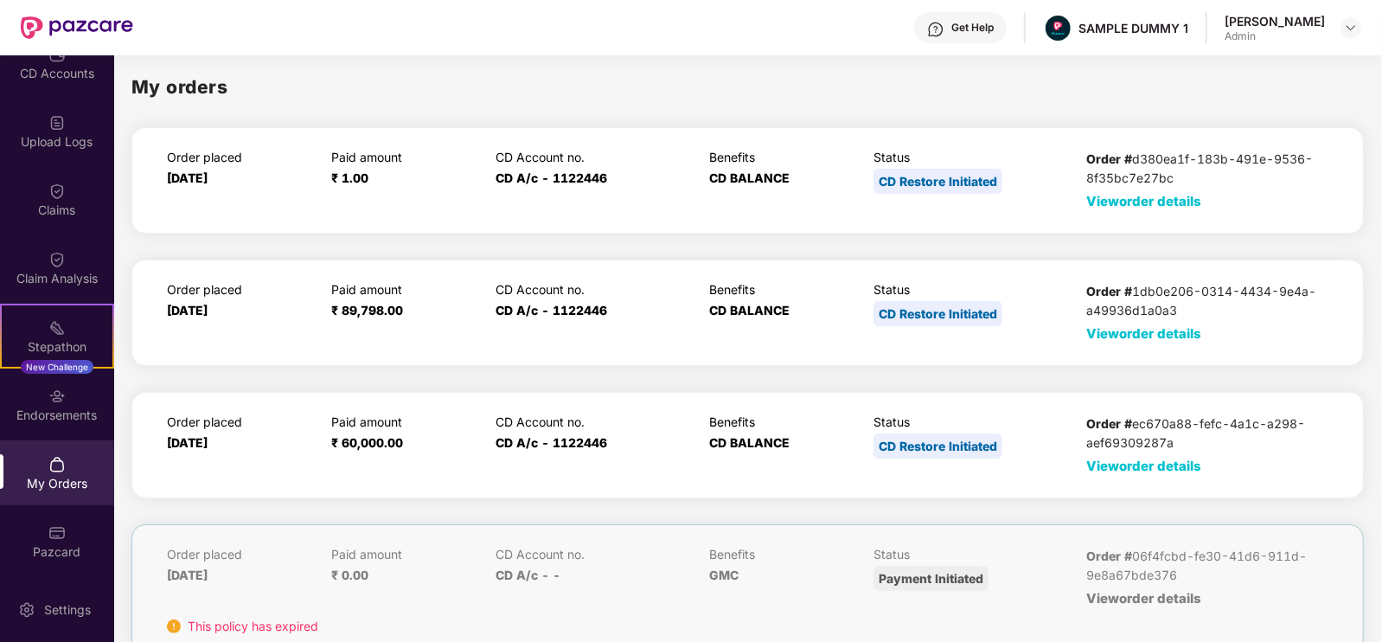
click at [1111, 458] on span "View order details" at bounding box center [1143, 466] width 115 height 16
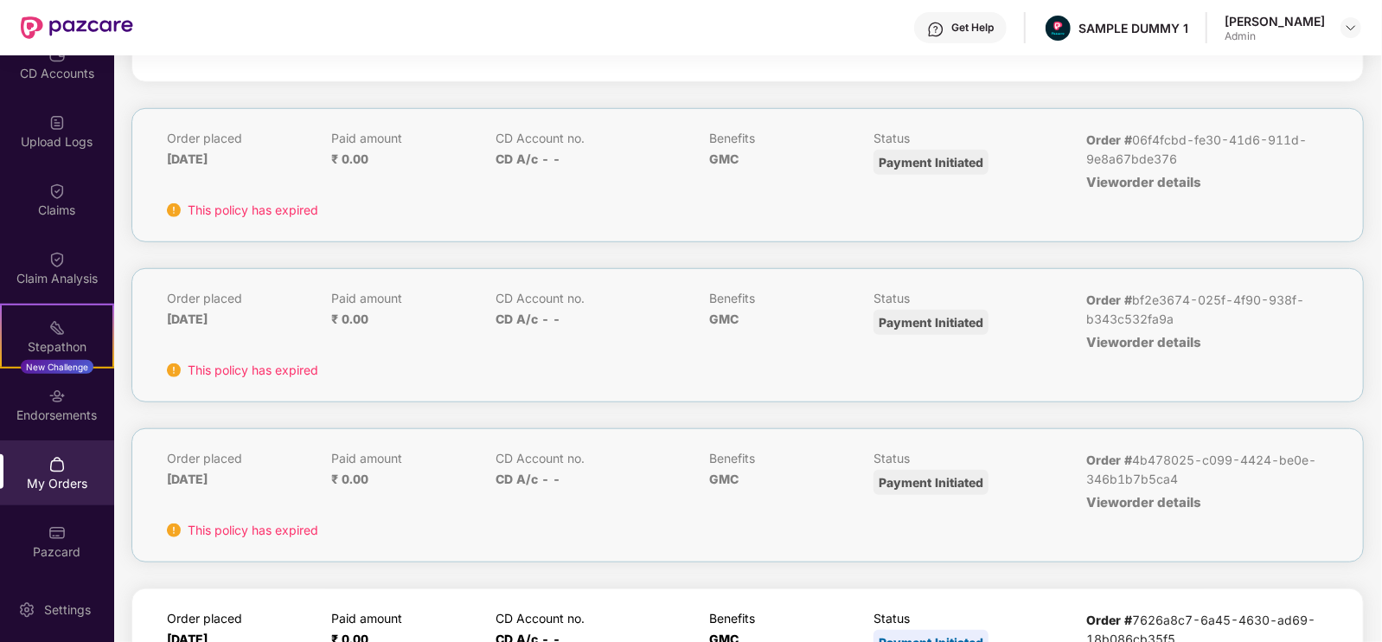
scroll to position [756, 0]
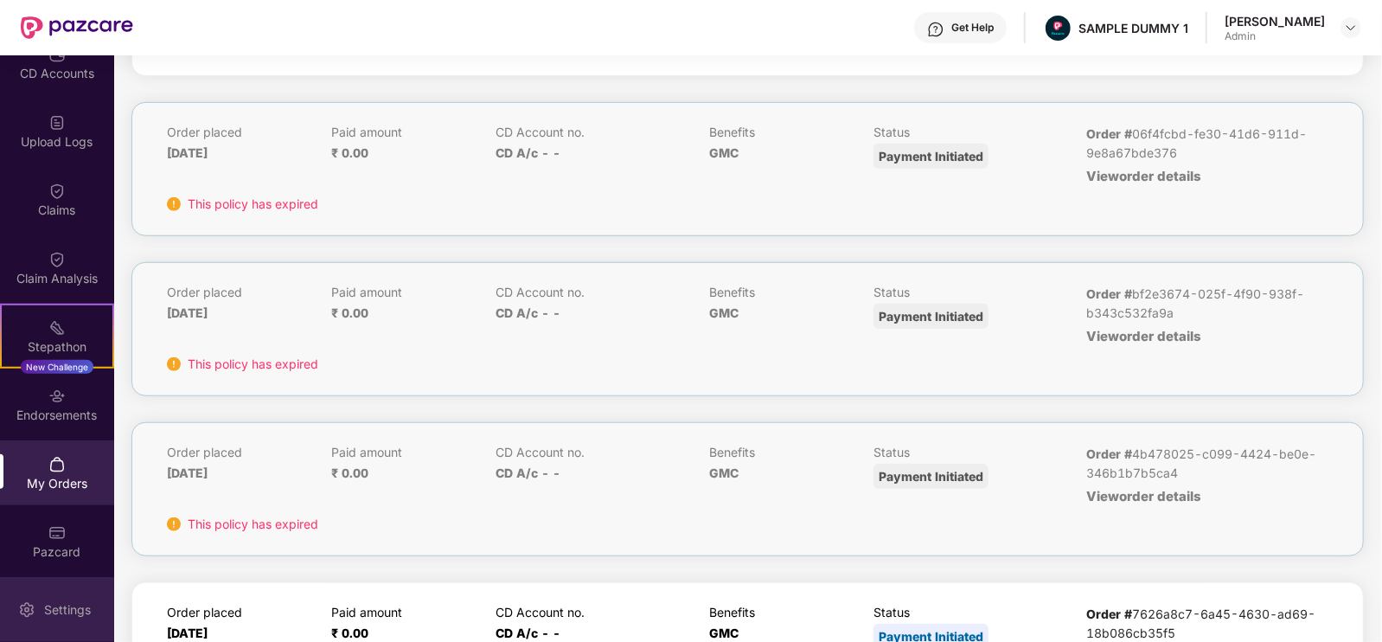
click at [69, 591] on div "Settings" at bounding box center [57, 609] width 114 height 65
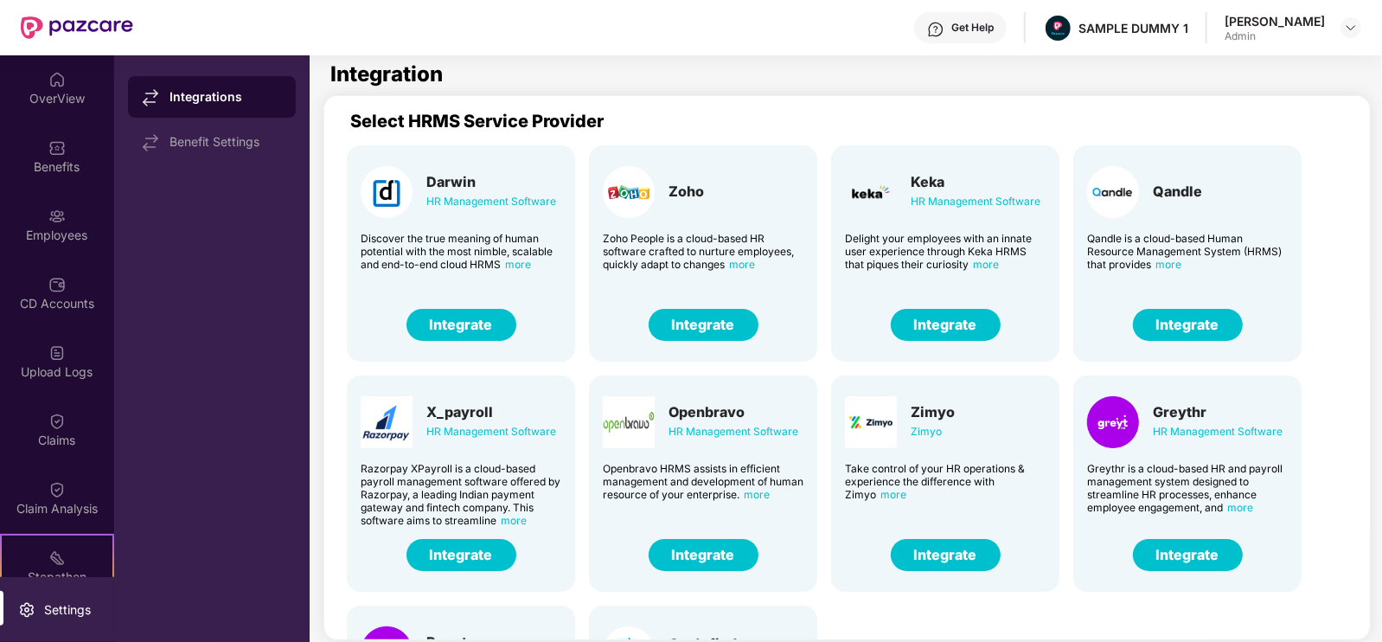
click at [995, 36] on div "Get Help" at bounding box center [960, 27] width 93 height 31
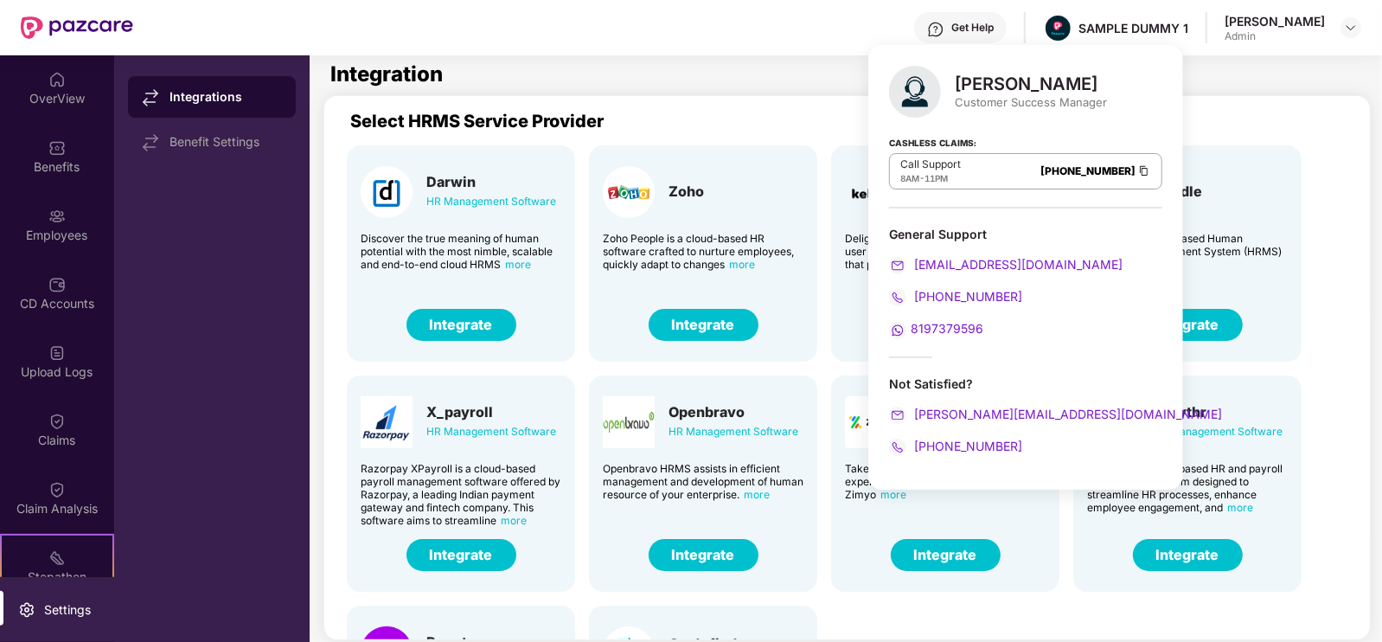
click at [981, 35] on div "Get Help" at bounding box center [960, 27] width 93 height 31
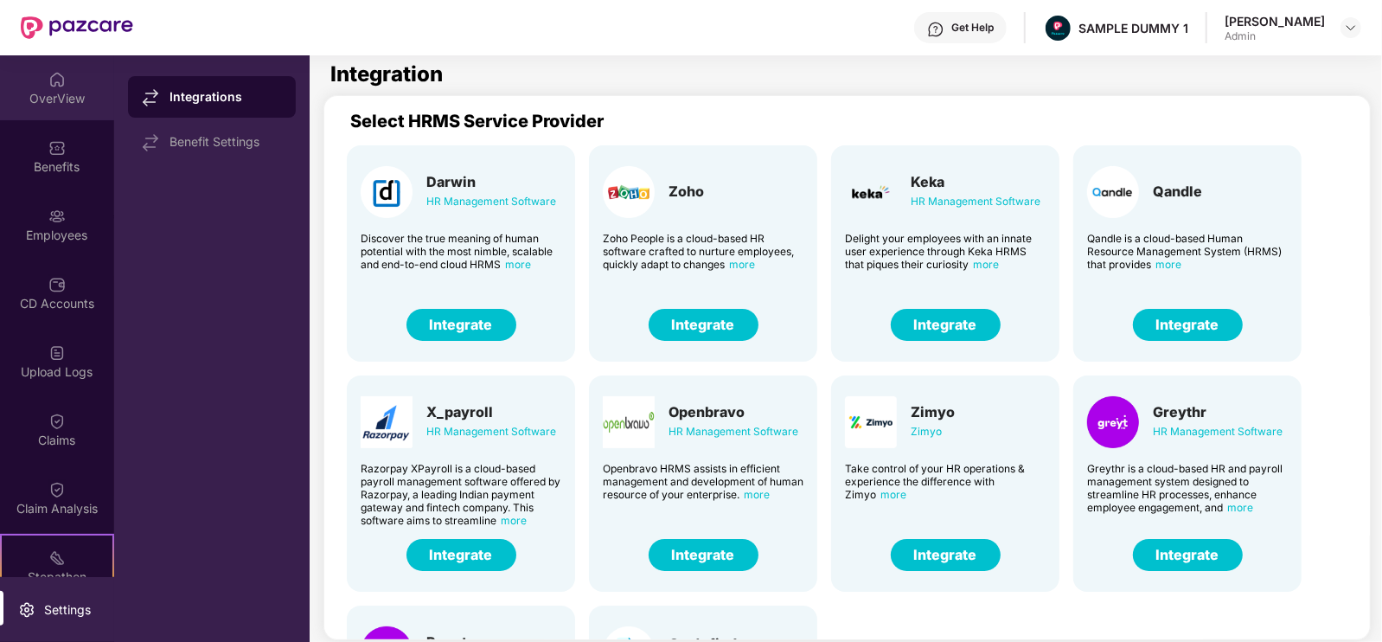
click at [46, 108] on div "OverView" at bounding box center [57, 87] width 114 height 65
